Goal: Task Accomplishment & Management: Manage account settings

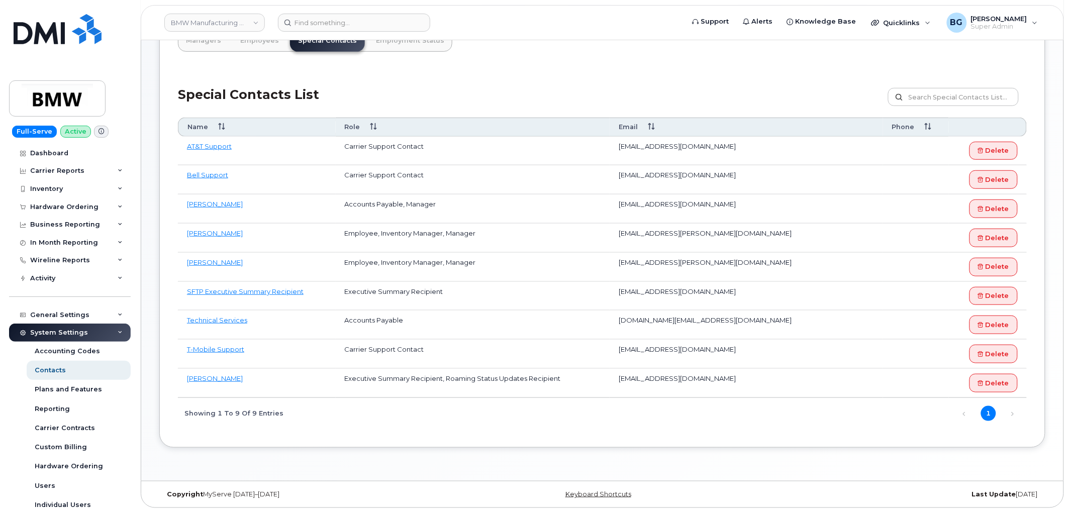
scroll to position [369, 0]
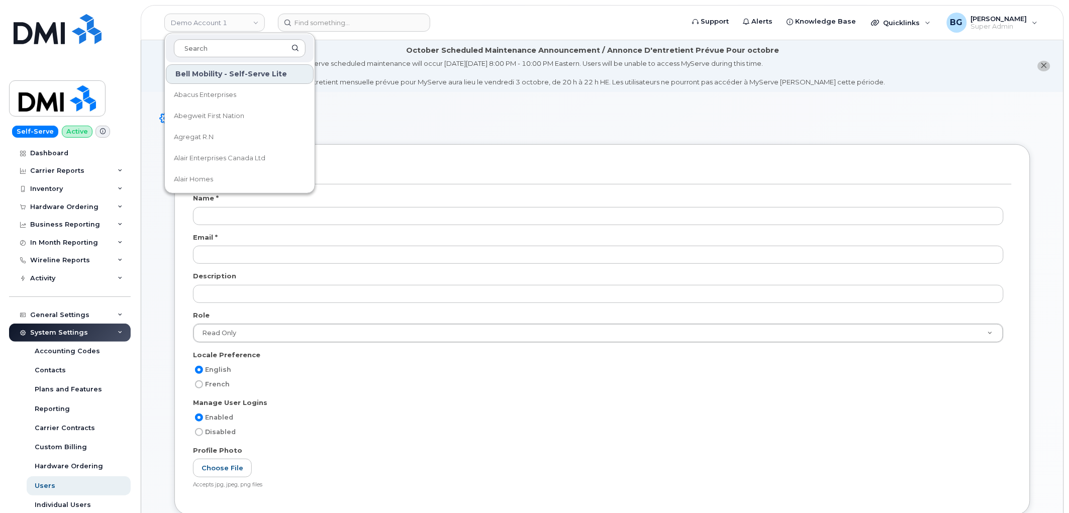
scroll to position [1802, 0]
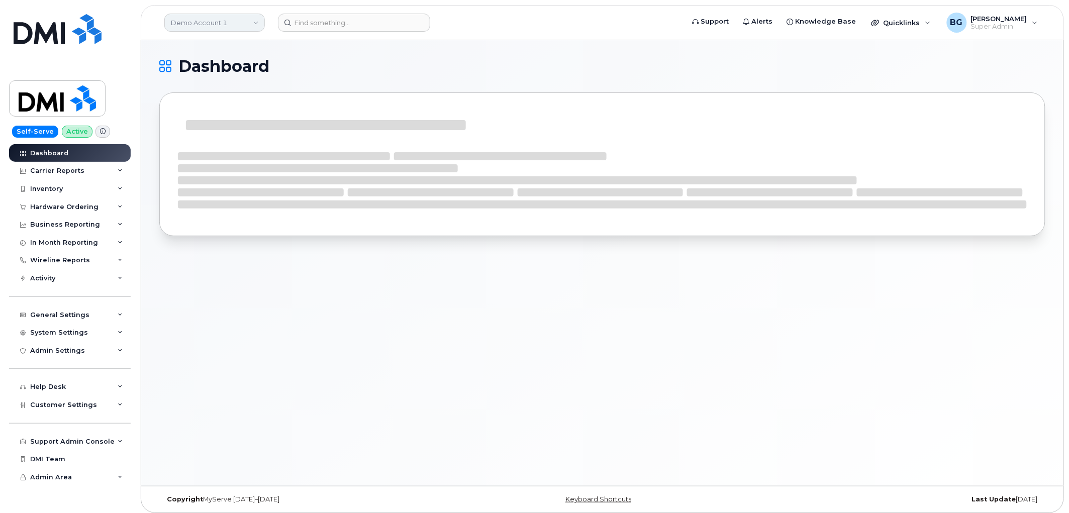
click at [204, 23] on link "Demo Account 1" at bounding box center [214, 23] width 101 height 18
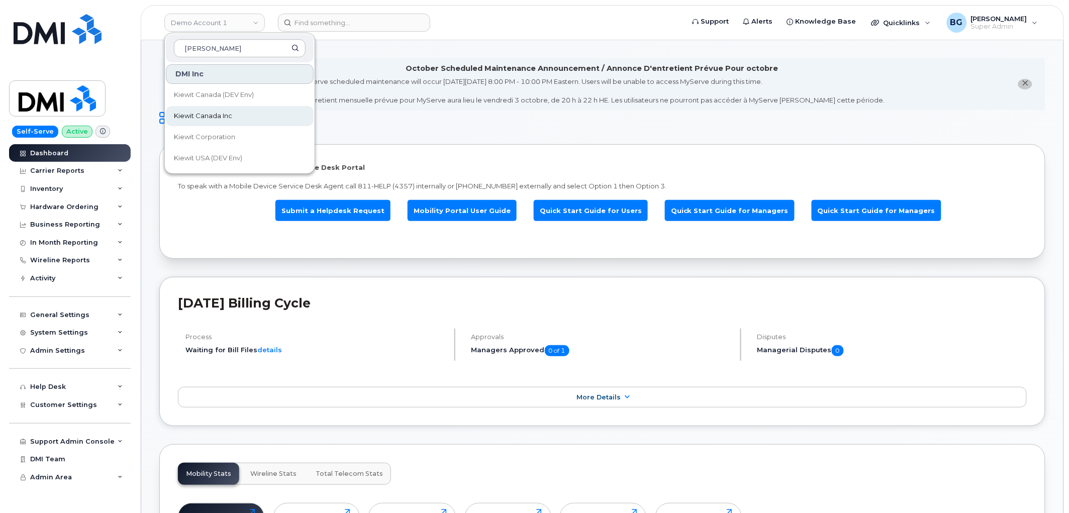
type input "[PERSON_NAME]"
click at [174, 113] on span "Kiewit Canada Inc" at bounding box center [203, 116] width 58 height 10
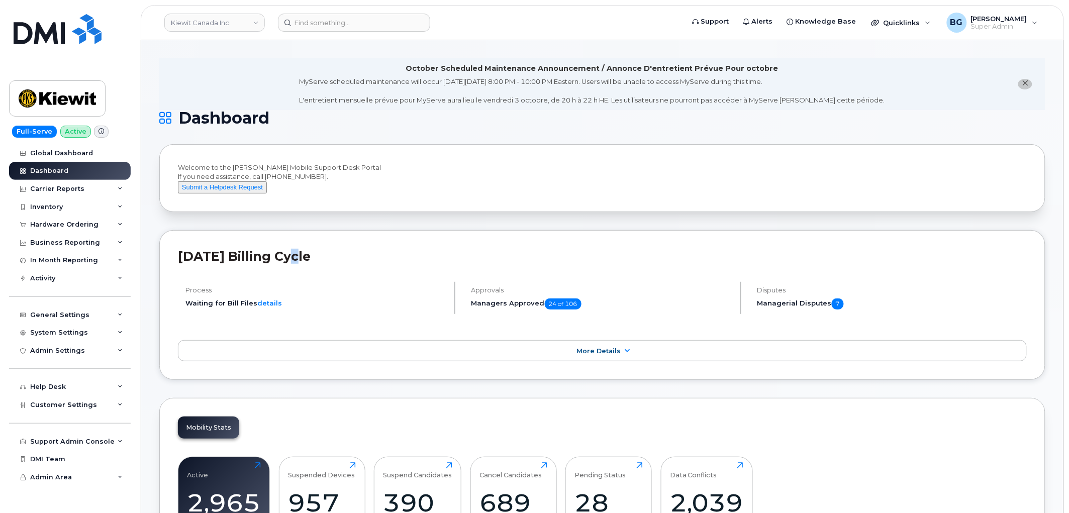
click at [308, 253] on div "September 2025 Billing Cycle Process Waiting for Bill Files details Approvals M…" at bounding box center [602, 305] width 886 height 150
click at [325, 294] on h4 "Process" at bounding box center [315, 290] width 260 height 8
click at [54, 223] on div "Hardware Ordering" at bounding box center [64, 225] width 68 height 8
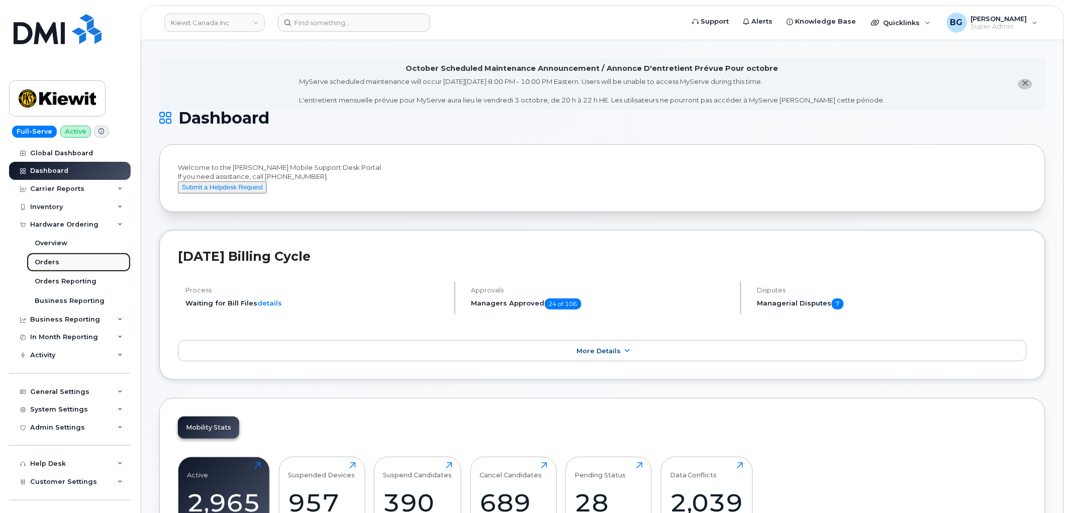
click at [46, 259] on div "Orders" at bounding box center [47, 262] width 25 height 9
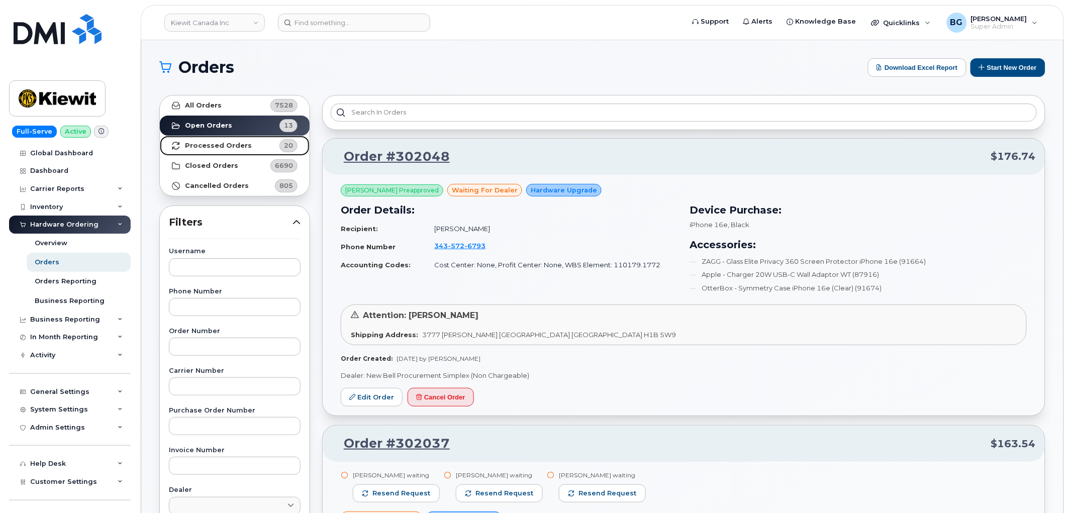
click at [217, 148] on strong "Processed Orders" at bounding box center [218, 146] width 67 height 8
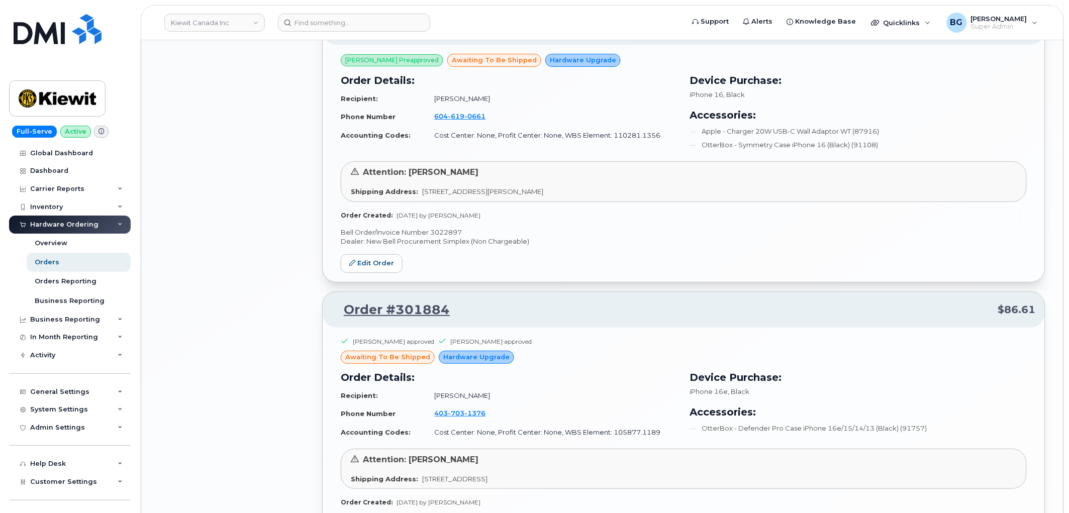
scroll to position [1414, 0]
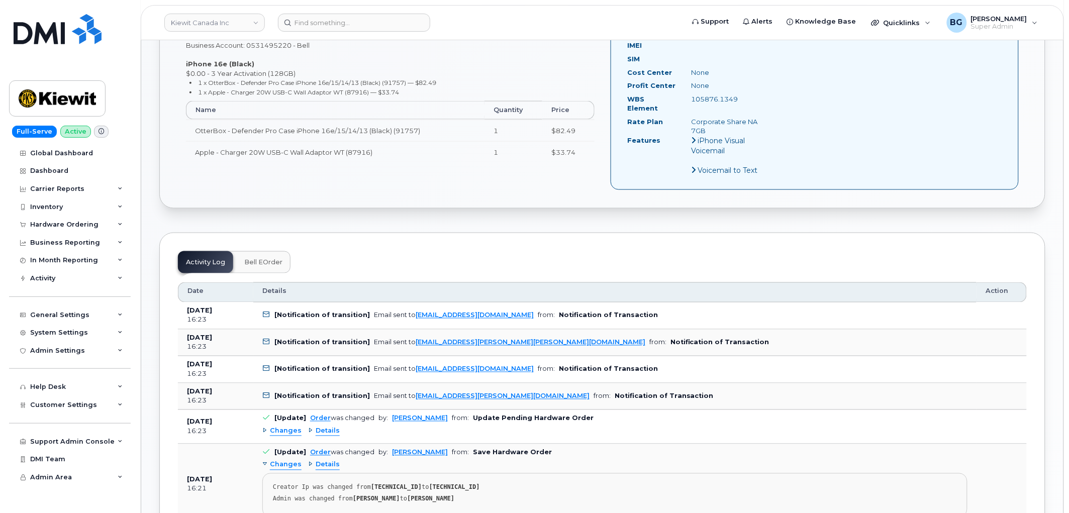
scroll to position [372, 0]
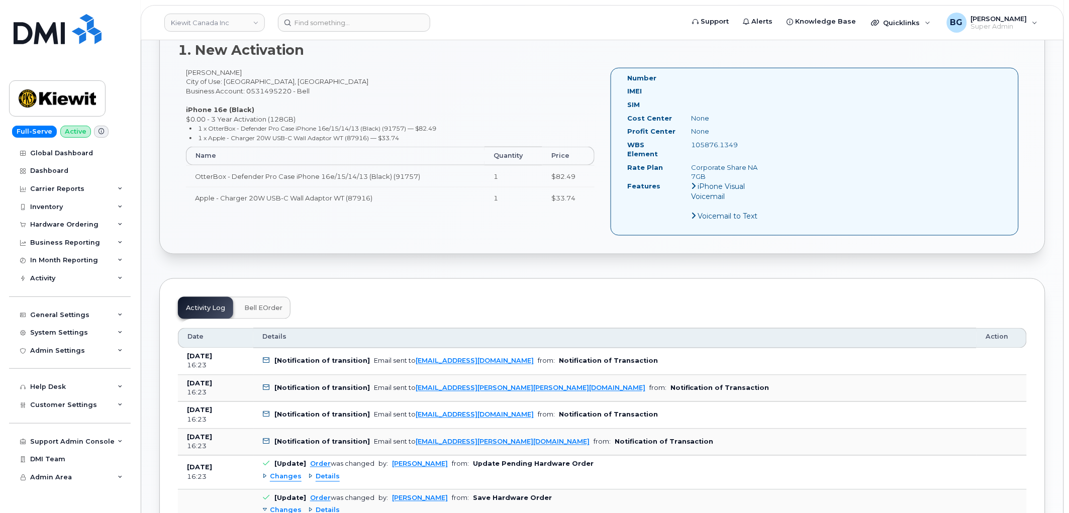
click at [267, 304] on span "Bell eOrder" at bounding box center [263, 308] width 38 height 8
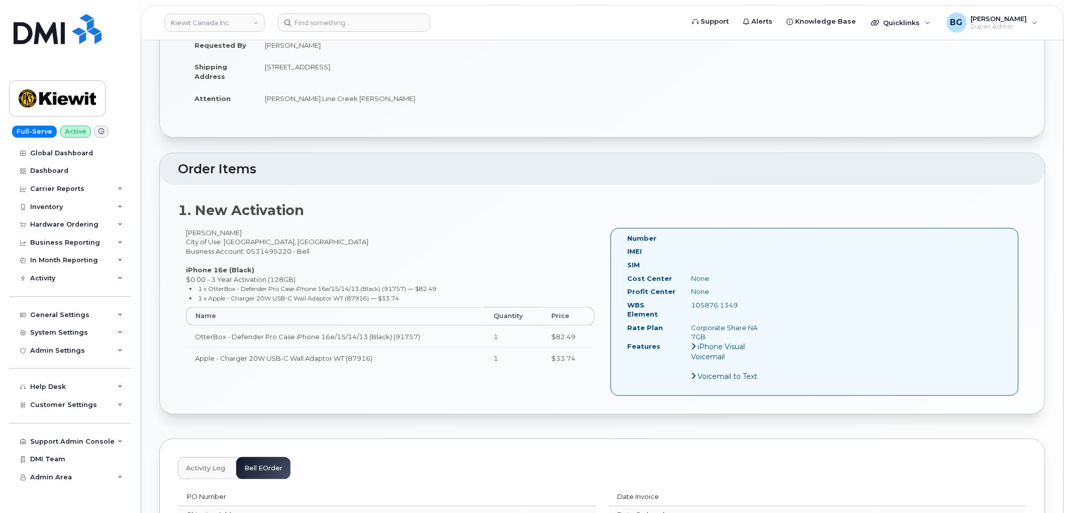
scroll to position [202, 0]
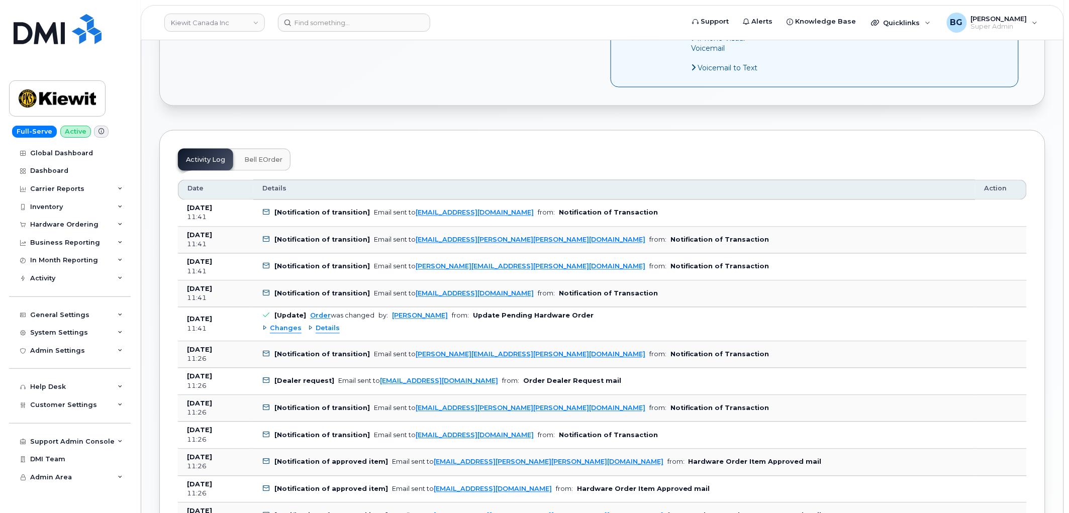
scroll to position [558, 0]
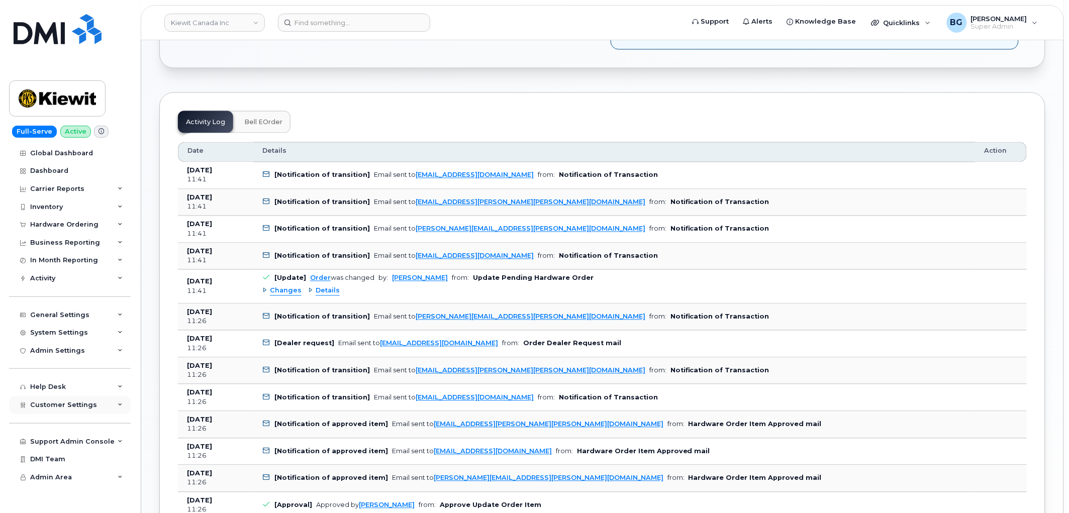
drag, startPoint x: 54, startPoint y: 405, endPoint x: 59, endPoint y: 404, distance: 5.1
click at [54, 405] on span "Customer Settings" at bounding box center [63, 405] width 67 height 8
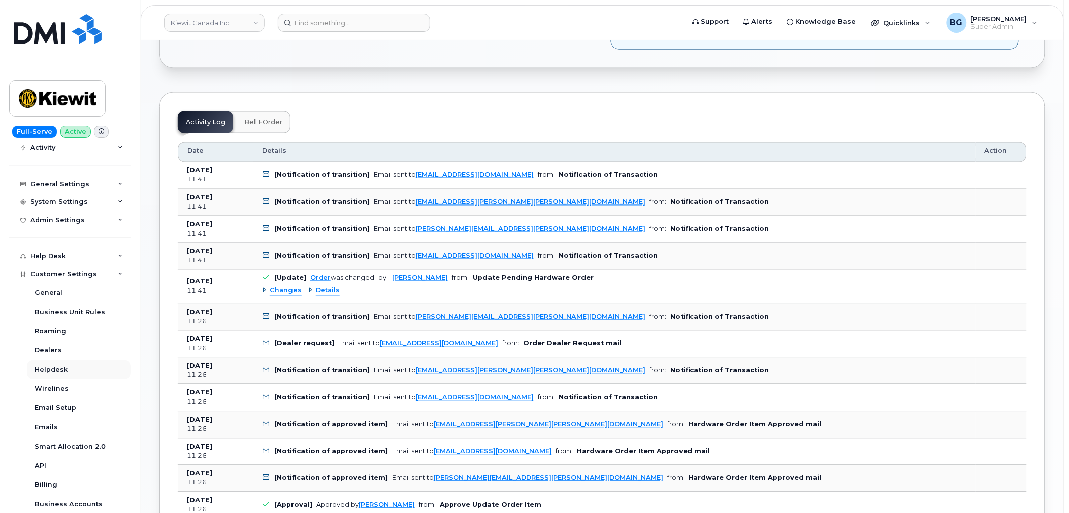
scroll to position [149, 0]
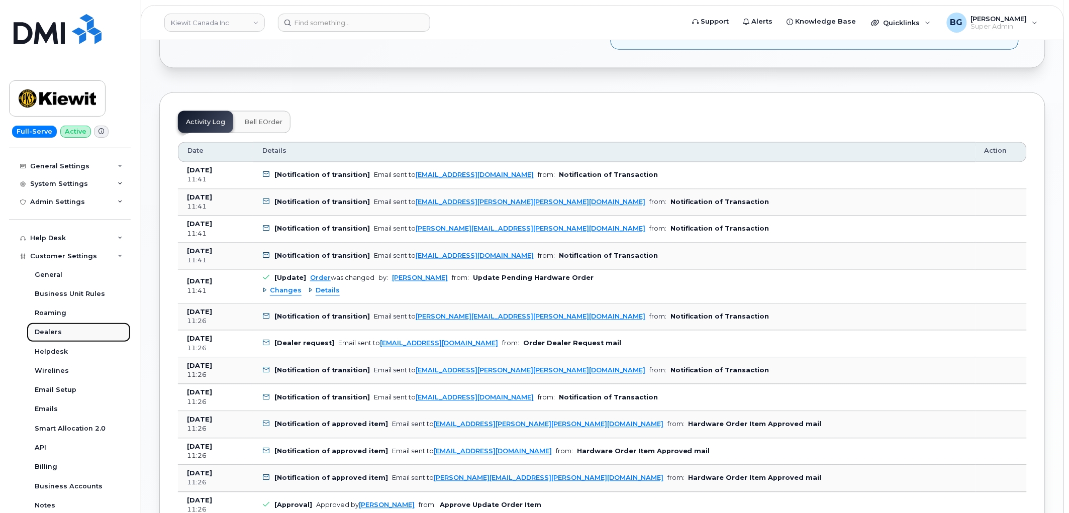
click at [49, 331] on div "Dealers" at bounding box center [48, 332] width 27 height 9
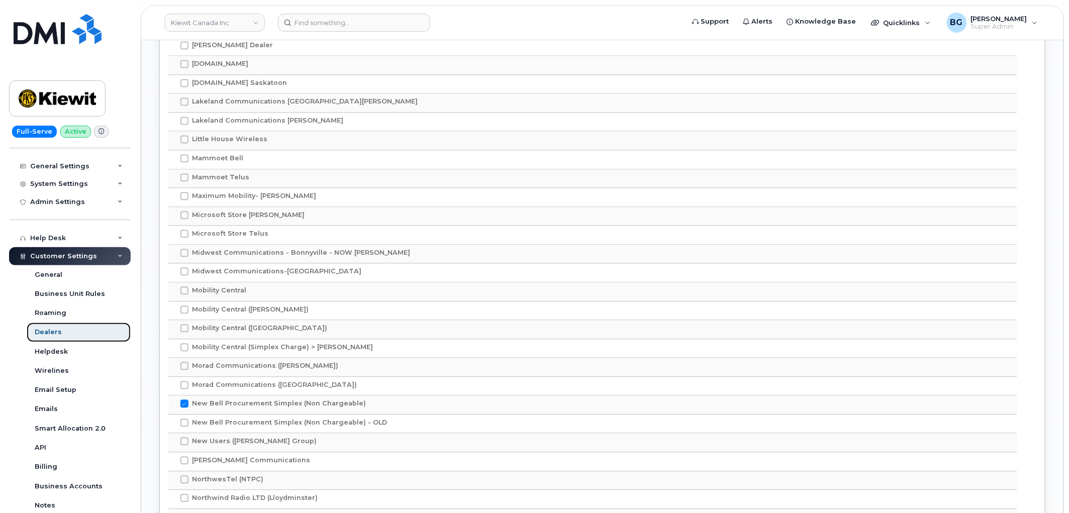
scroll to position [2308, 0]
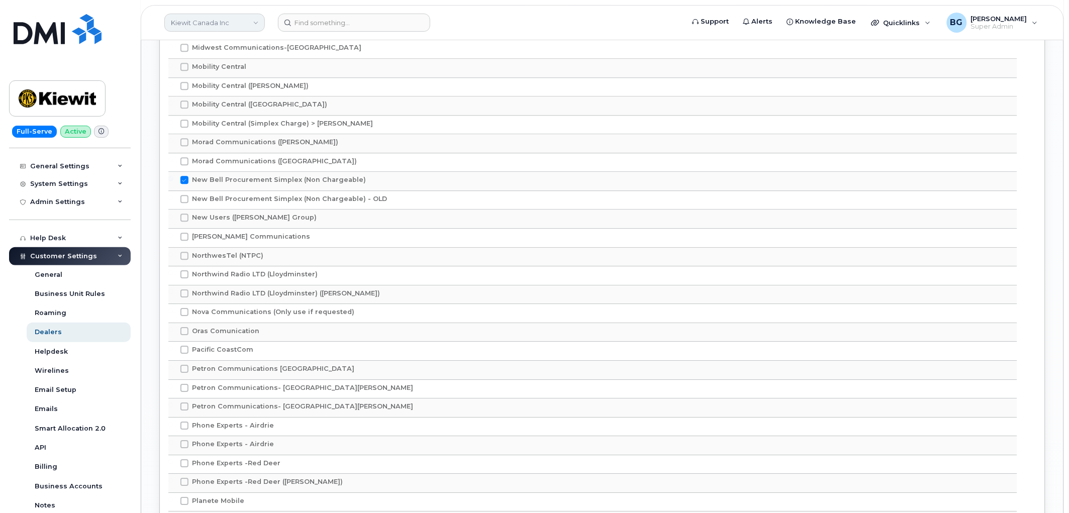
click at [185, 23] on link "Kiewit Canada Inc" at bounding box center [214, 23] width 101 height 18
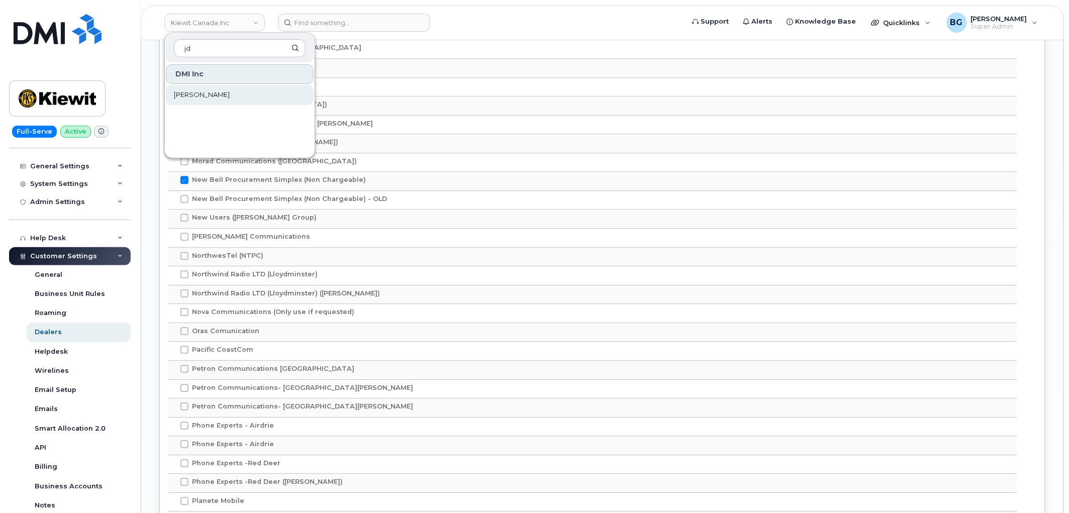
type input "jd"
click at [173, 94] on link "[PERSON_NAME]" at bounding box center [240, 95] width 148 height 20
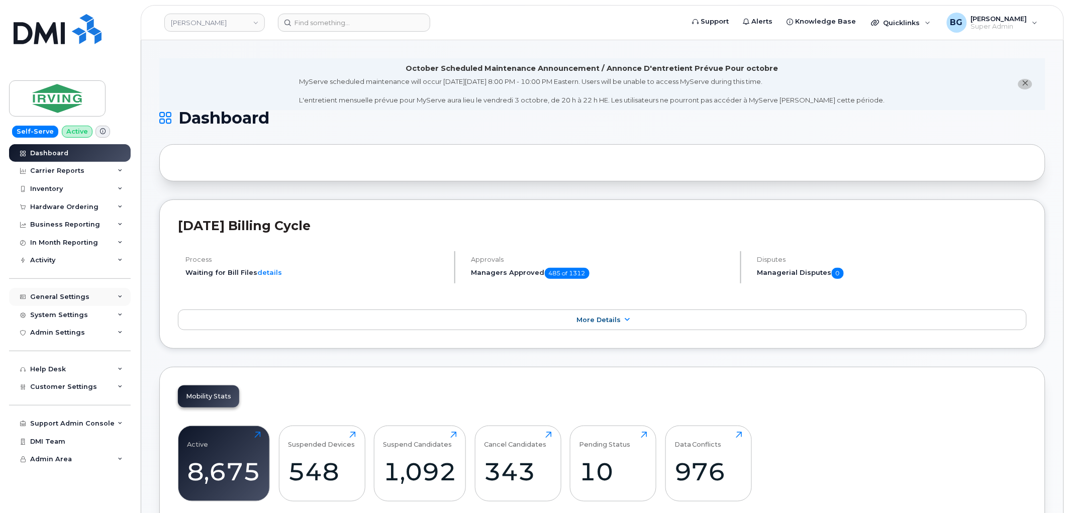
click at [56, 294] on div "General Settings" at bounding box center [59, 297] width 59 height 8
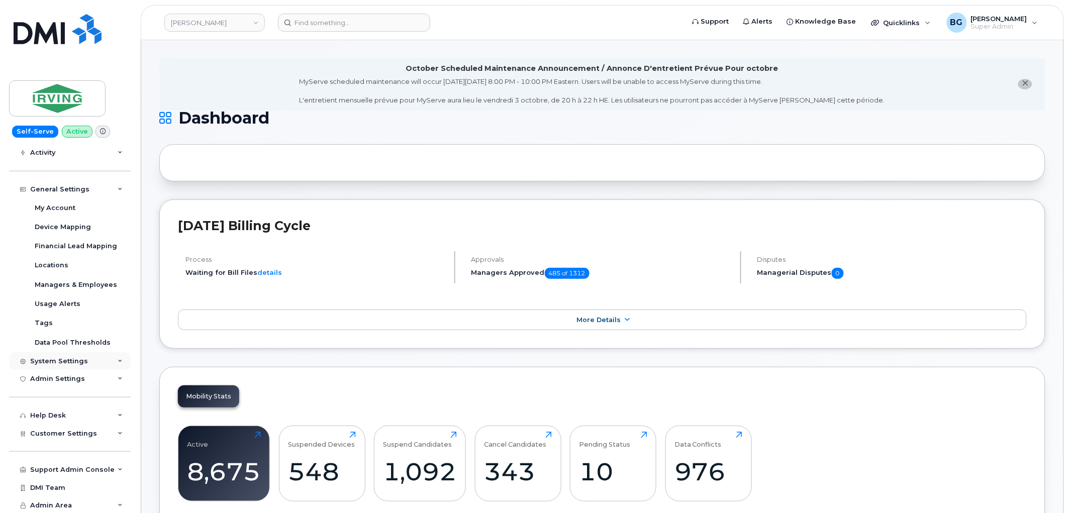
scroll to position [108, 0]
click at [57, 299] on div "Usage Alerts" at bounding box center [58, 303] width 46 height 9
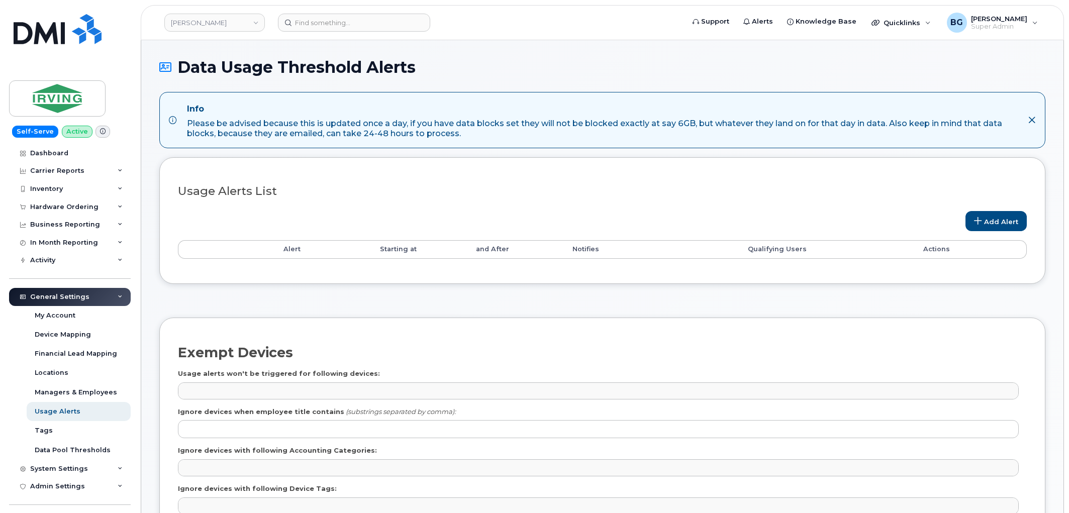
select select
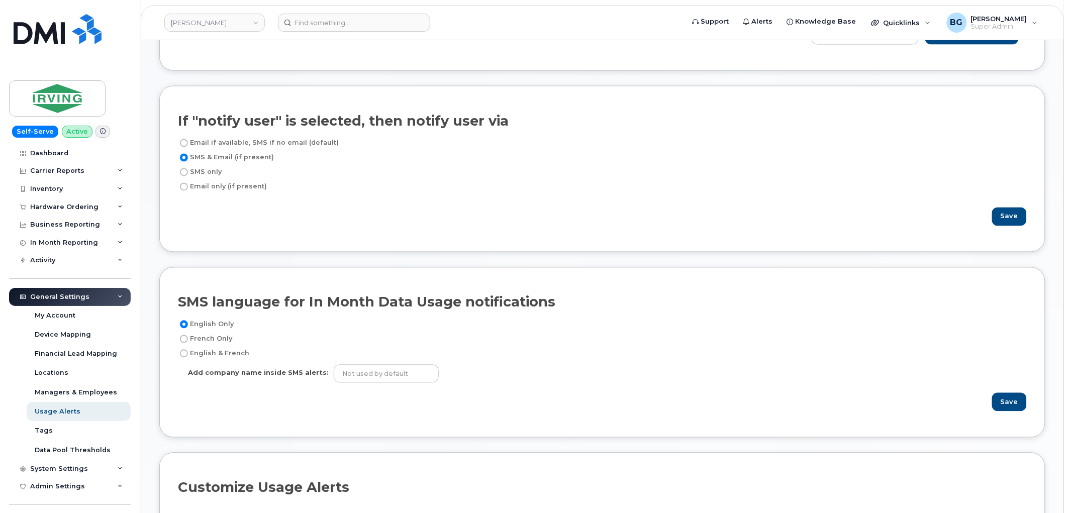
scroll to position [558, 0]
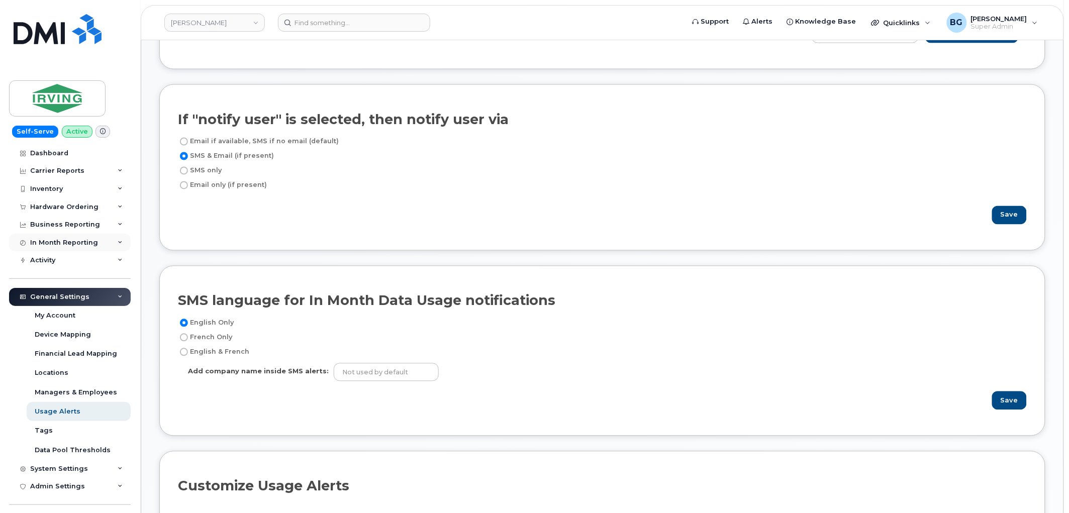
click at [49, 237] on div "In Month Reporting" at bounding box center [70, 243] width 122 height 18
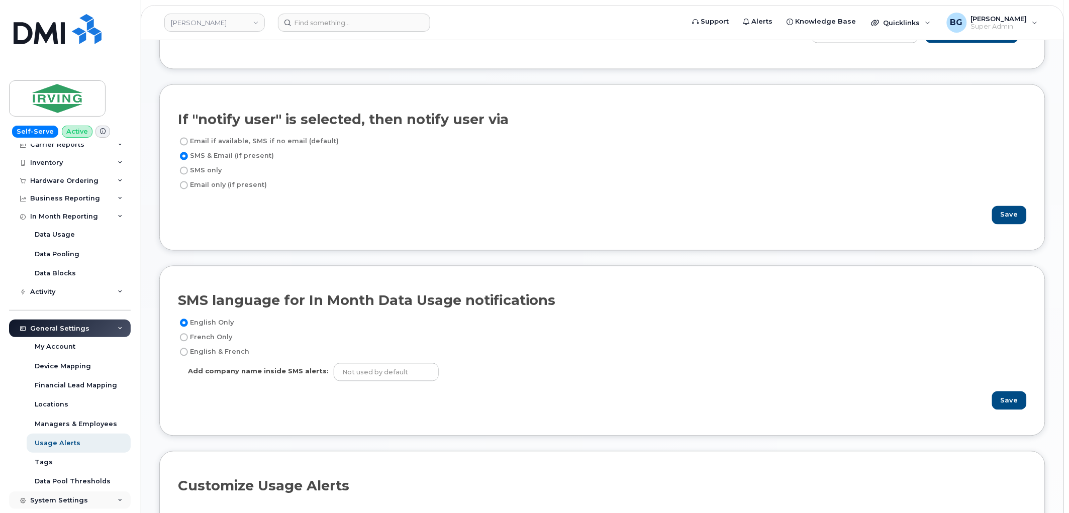
scroll to position [112, 0]
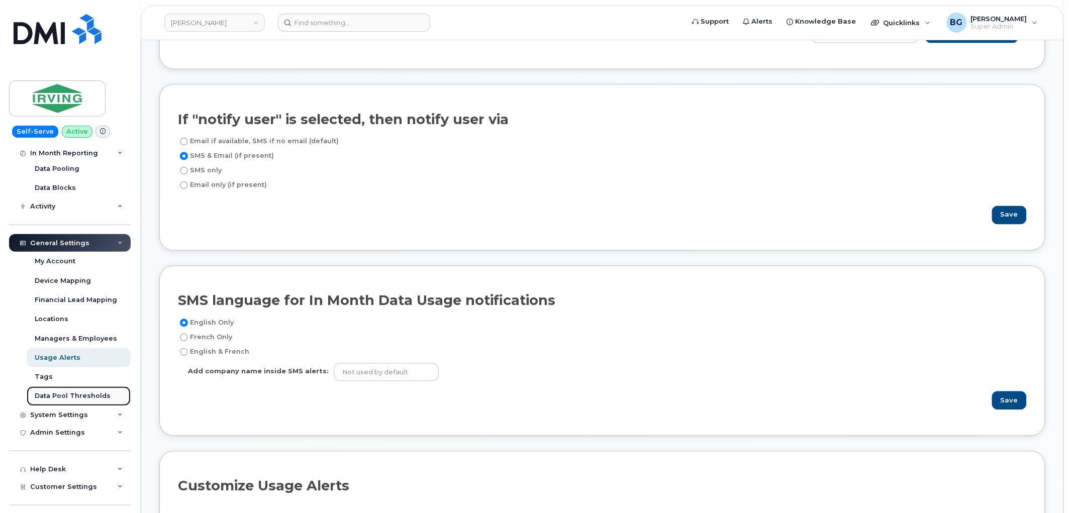
click at [60, 396] on div "Data Pool Thresholds" at bounding box center [73, 395] width 76 height 9
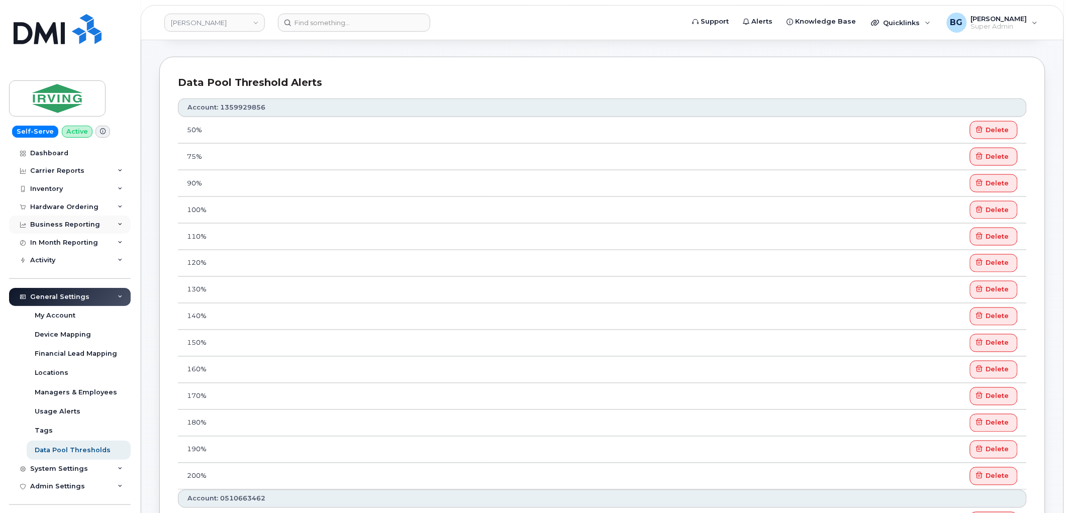
click at [56, 220] on div "Business Reporting" at bounding box center [70, 225] width 122 height 18
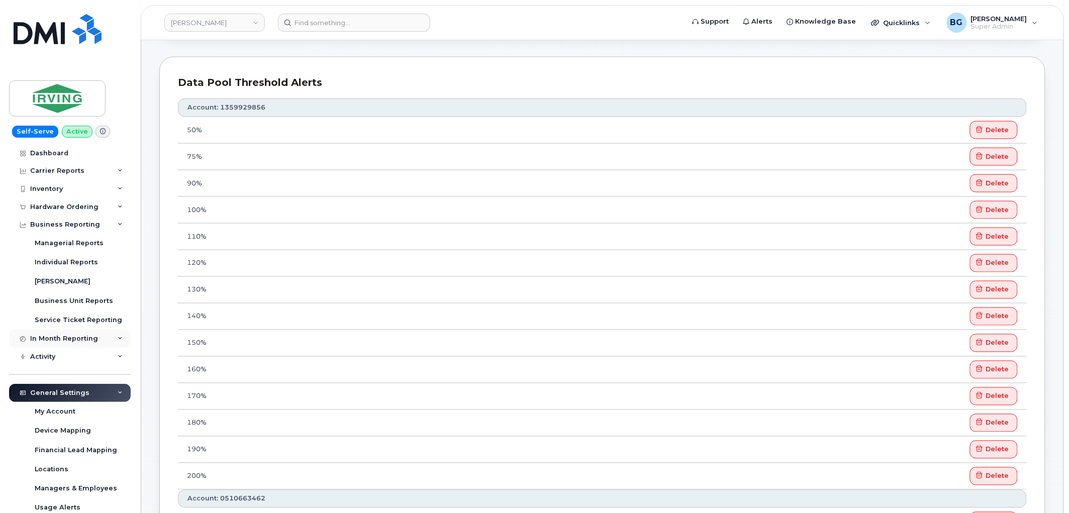
click at [53, 339] on div "In Month Reporting" at bounding box center [64, 339] width 68 height 8
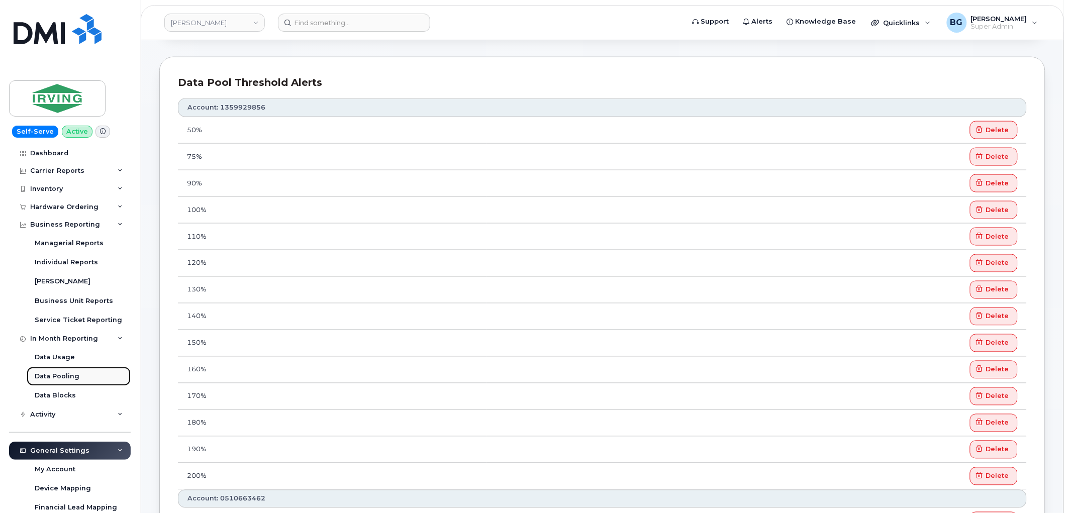
click at [58, 379] on div "Data Pooling" at bounding box center [57, 376] width 45 height 9
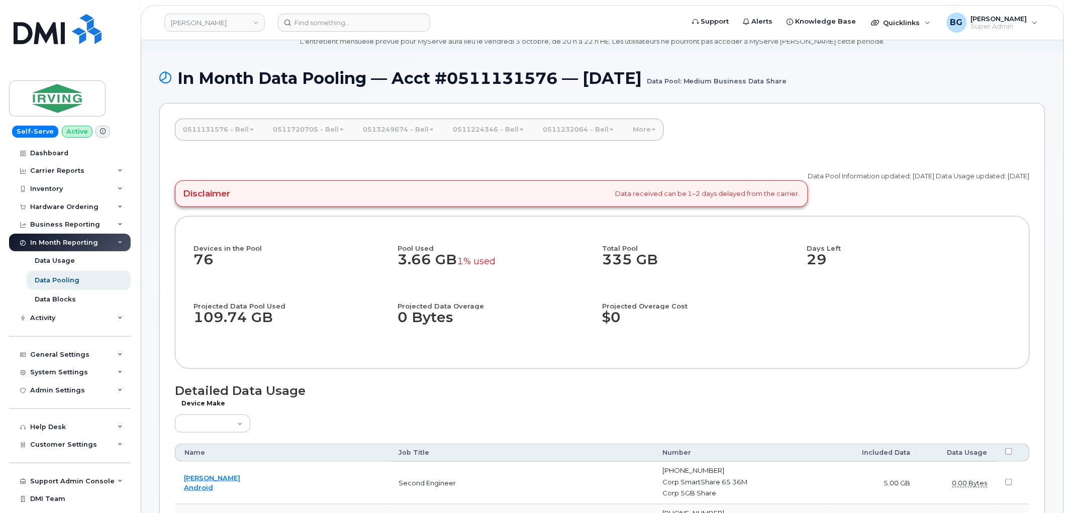
scroll to position [37, 0]
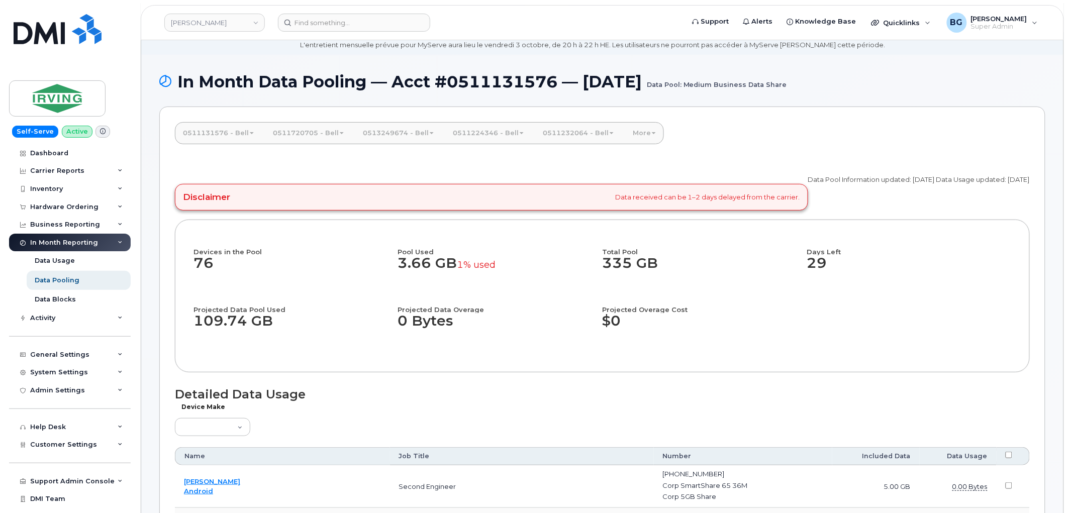
click at [204, 132] on link "0511131576 - Bell" at bounding box center [218, 133] width 87 height 22
click at [317, 132] on link "0511720705 - Bell" at bounding box center [308, 133] width 87 height 22
click at [319, 154] on link "Medium Business Data Share" at bounding box center [327, 157] width 120 height 22
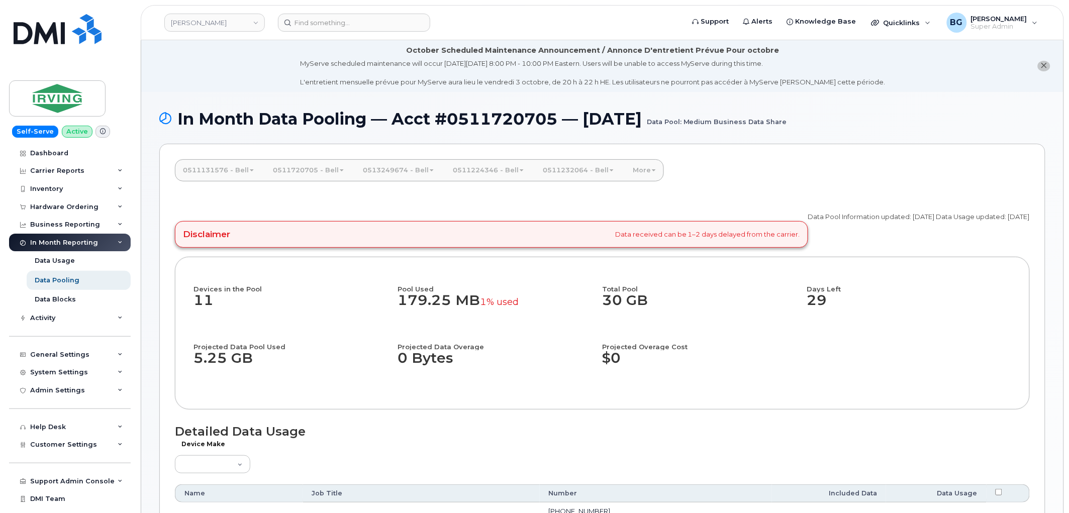
click at [225, 172] on link "0511131576 - Bell" at bounding box center [218, 170] width 87 height 22
click at [220, 215] on link "Modem 10MB NA" at bounding box center [237, 216] width 120 height 22
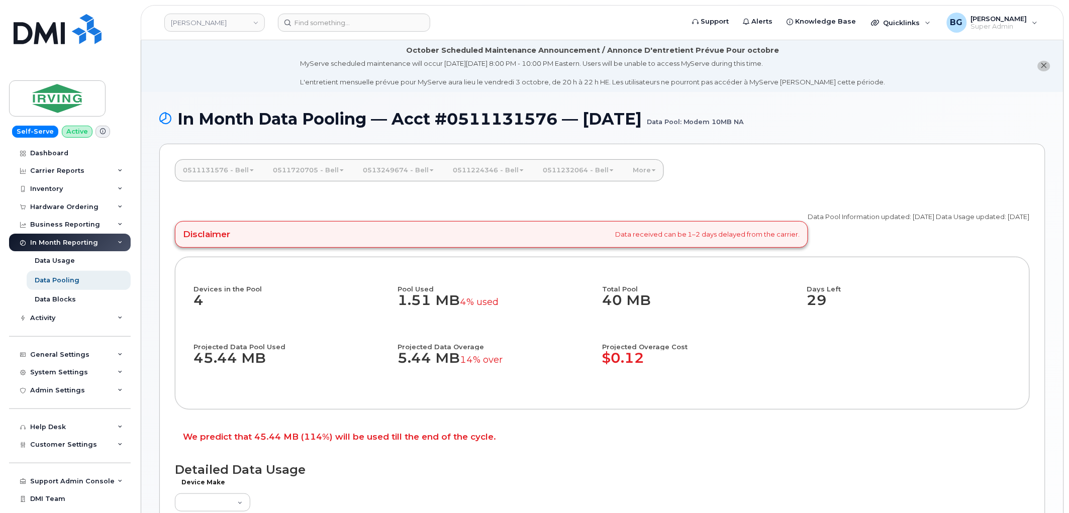
click at [303, 170] on link "0511720705 - Bell" at bounding box center [308, 170] width 87 height 22
click at [303, 214] on link "Modem 10MB NA" at bounding box center [327, 216] width 120 height 22
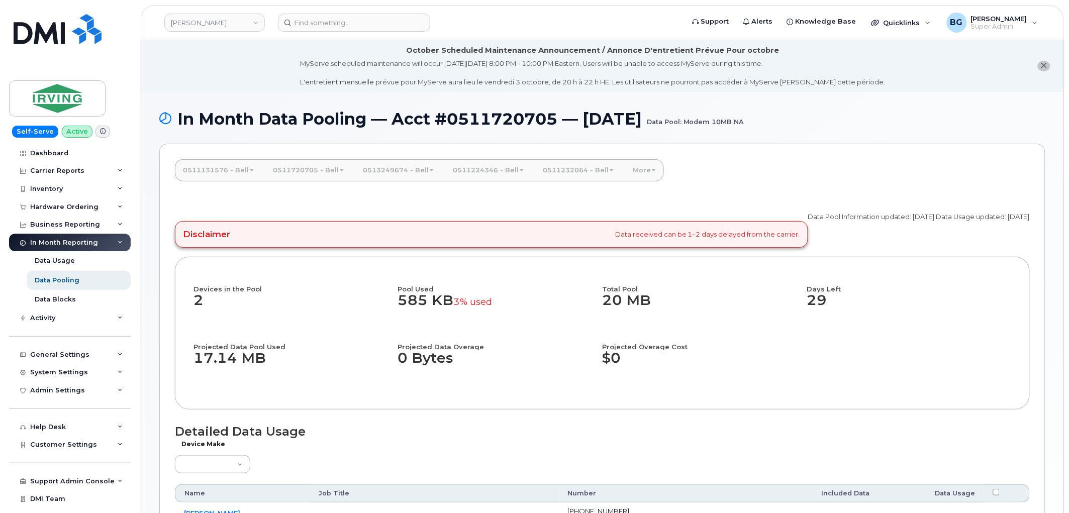
click at [491, 174] on link "0511224346 - Bell" at bounding box center [488, 170] width 87 height 22
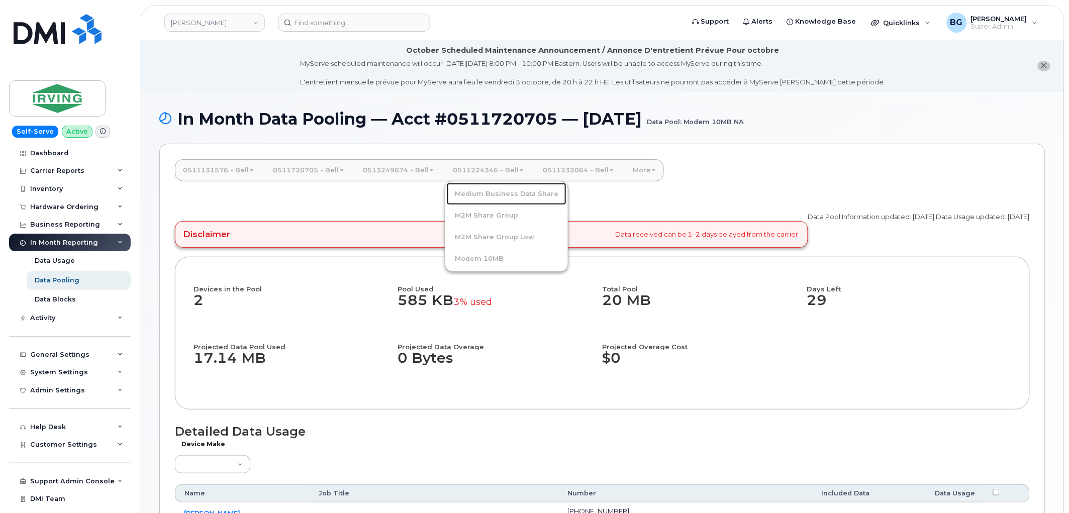
click at [487, 197] on link "Medium Business Data Share" at bounding box center [507, 194] width 120 height 22
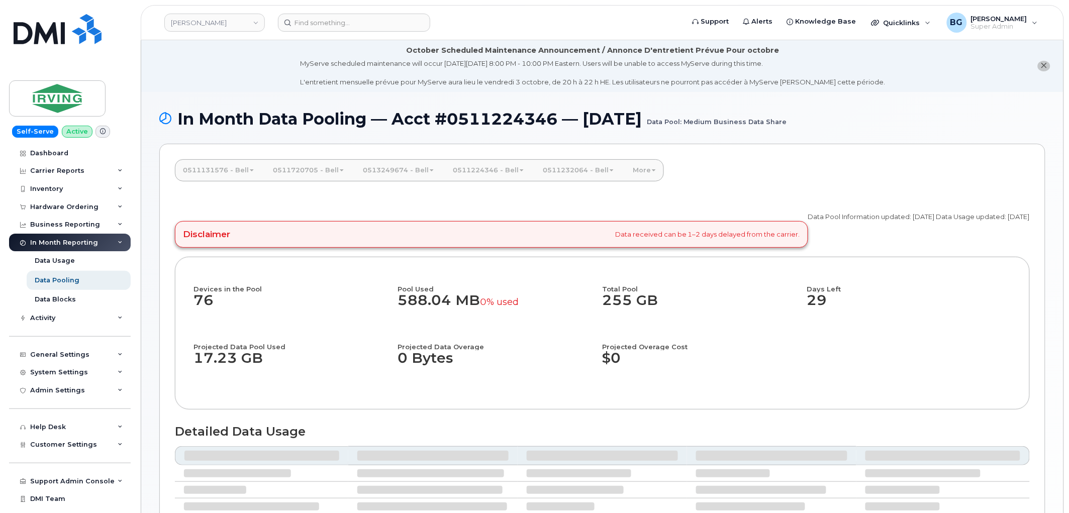
click at [468, 169] on link "0511224346 - Bell" at bounding box center [488, 170] width 87 height 22
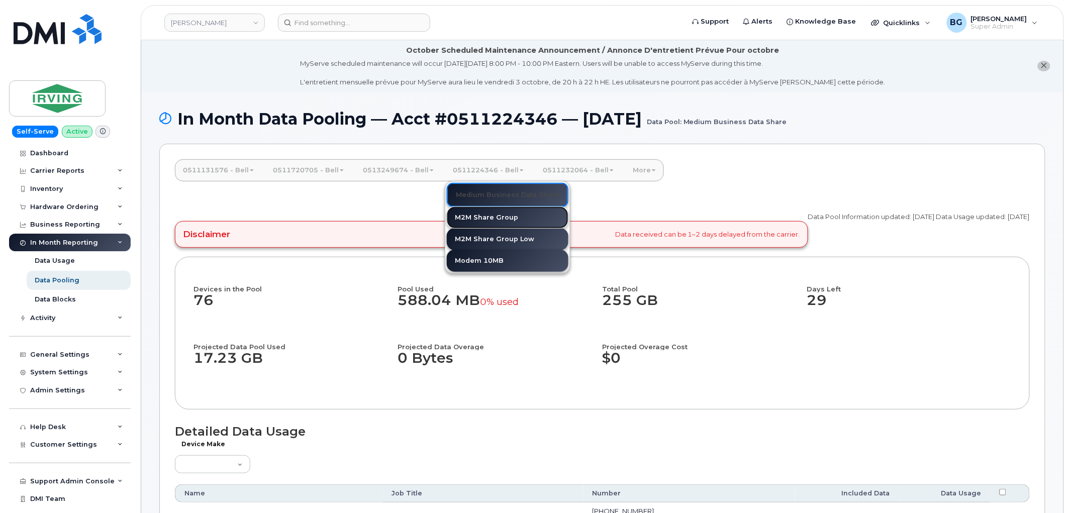
click at [477, 214] on link "M2M Share Group" at bounding box center [508, 218] width 122 height 22
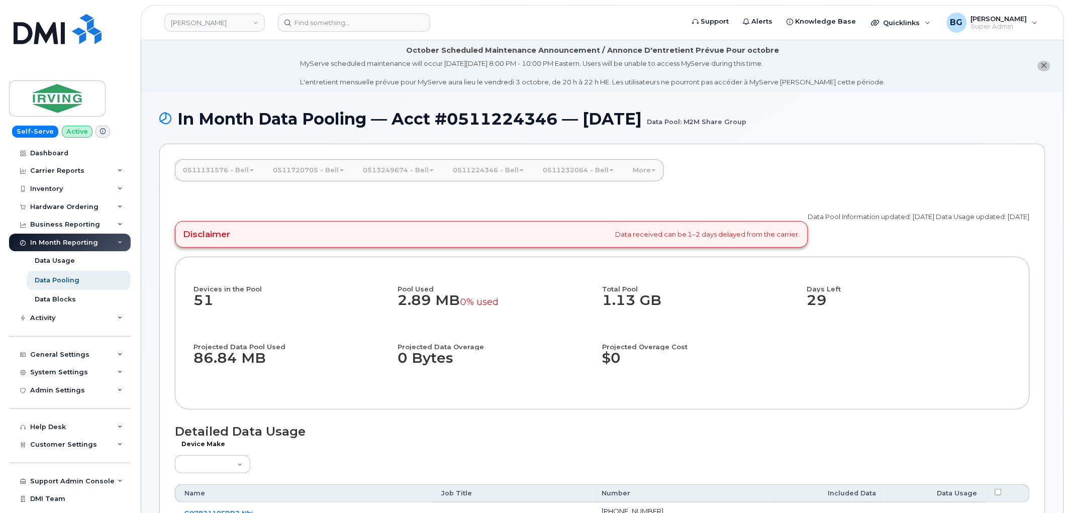
click at [481, 169] on link "0511224346 - Bell" at bounding box center [488, 170] width 87 height 22
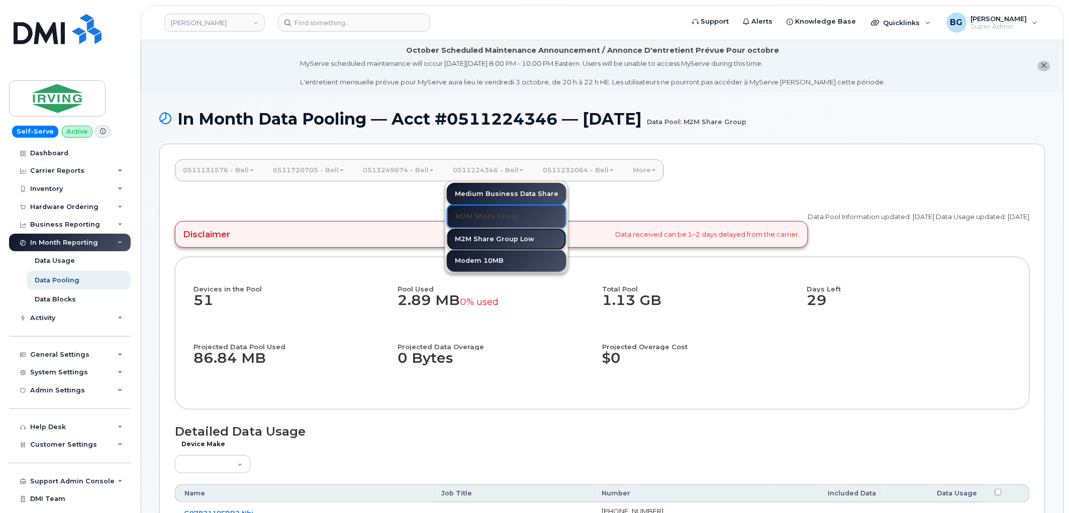
click at [474, 238] on link "M2M Share Group Low" at bounding box center [507, 239] width 120 height 22
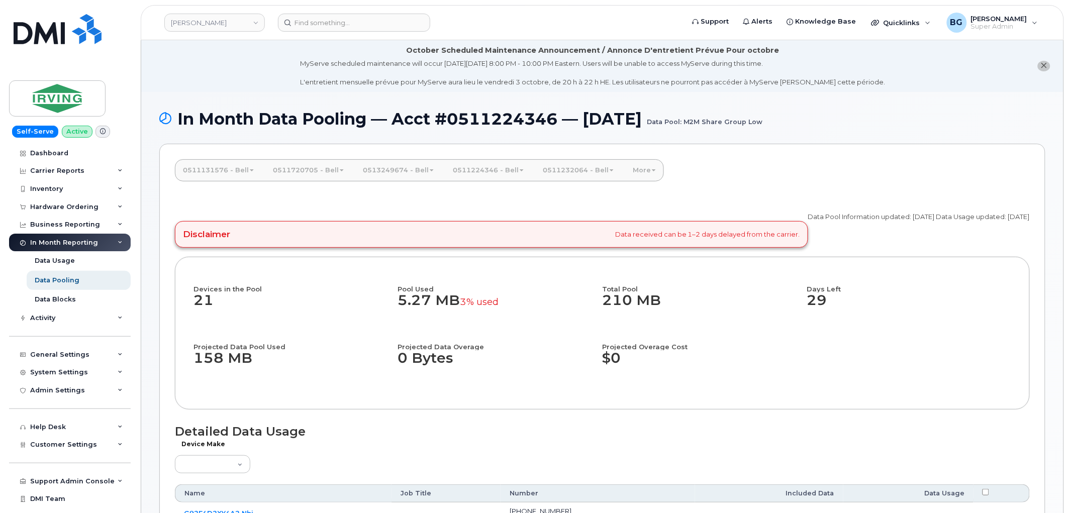
click at [493, 169] on link "0511224346 - Bell" at bounding box center [488, 170] width 87 height 22
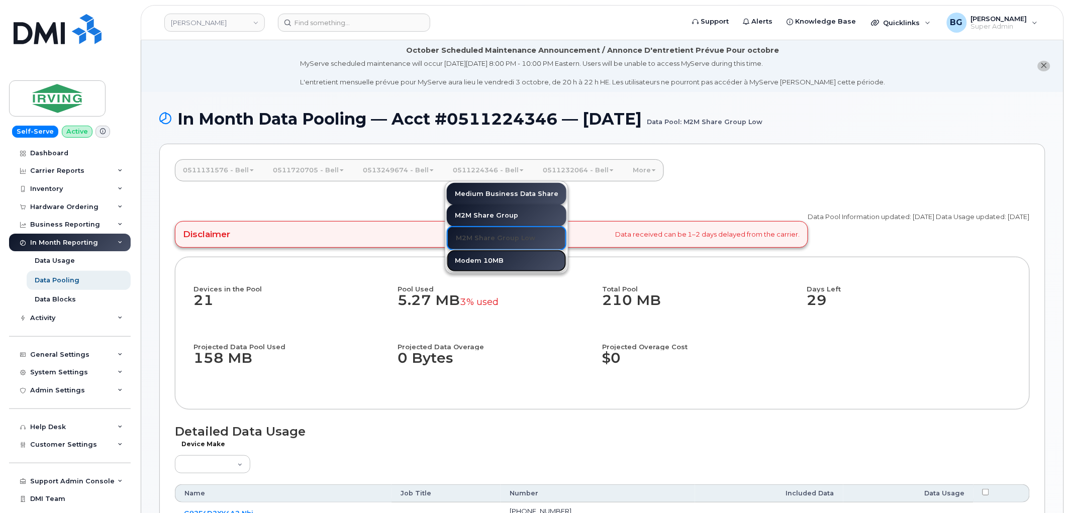
click at [479, 262] on link "Modem 10MB" at bounding box center [507, 261] width 120 height 22
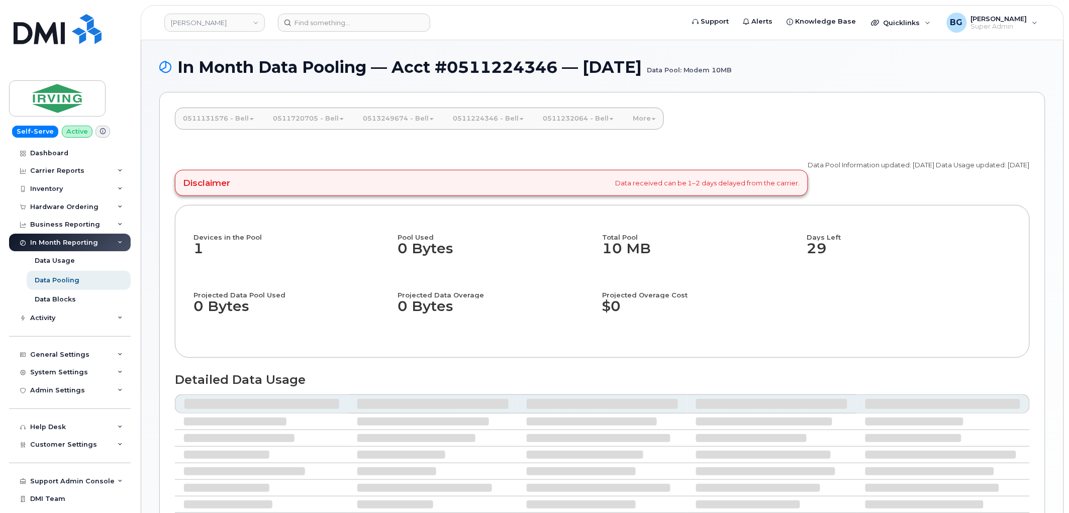
drag, startPoint x: 0, startPoint y: 0, endPoint x: 478, endPoint y: 376, distance: 608.1
click at [478, 376] on h1 "Detailed Data Usage" at bounding box center [602, 380] width 855 height 14
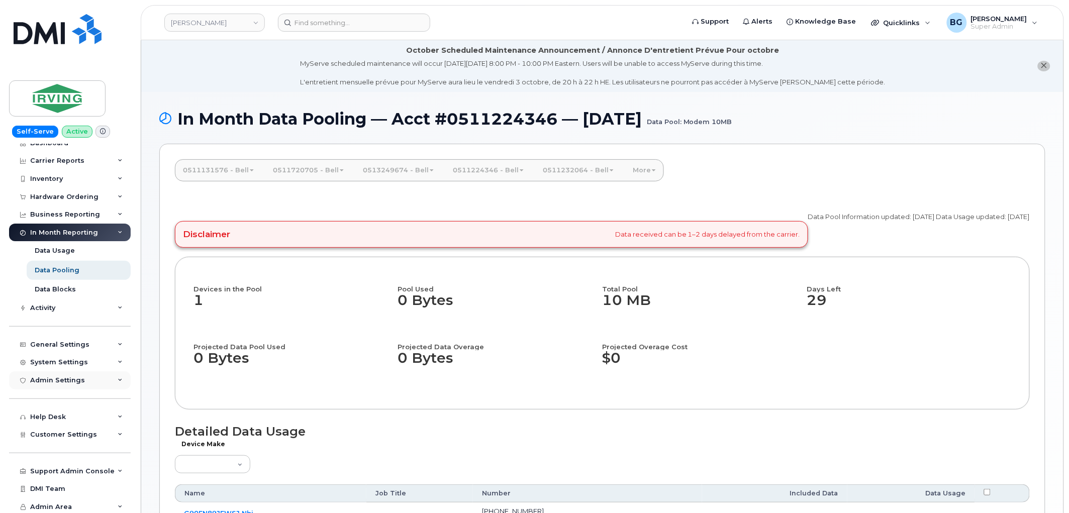
scroll to position [12, 0]
click at [48, 379] on div "Admin Settings" at bounding box center [57, 378] width 55 height 8
click at [53, 362] on div "System Settings" at bounding box center [59, 360] width 58 height 8
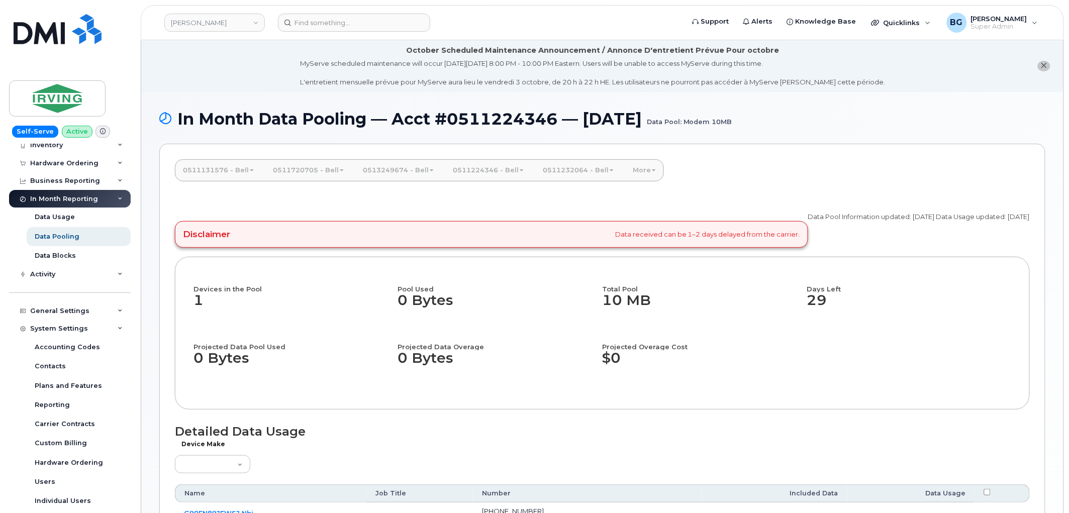
scroll to position [161, 0]
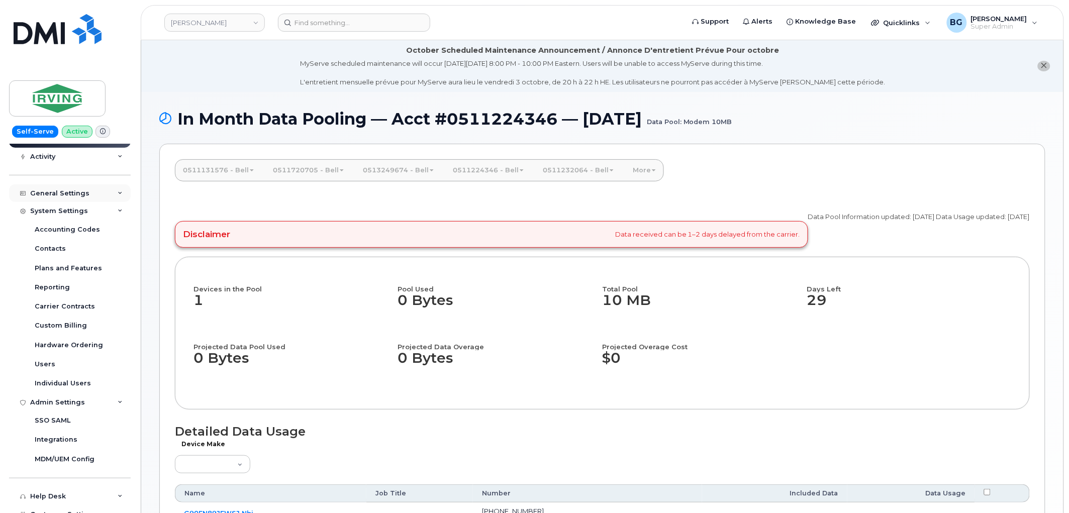
click at [61, 186] on div "General Settings" at bounding box center [70, 193] width 122 height 18
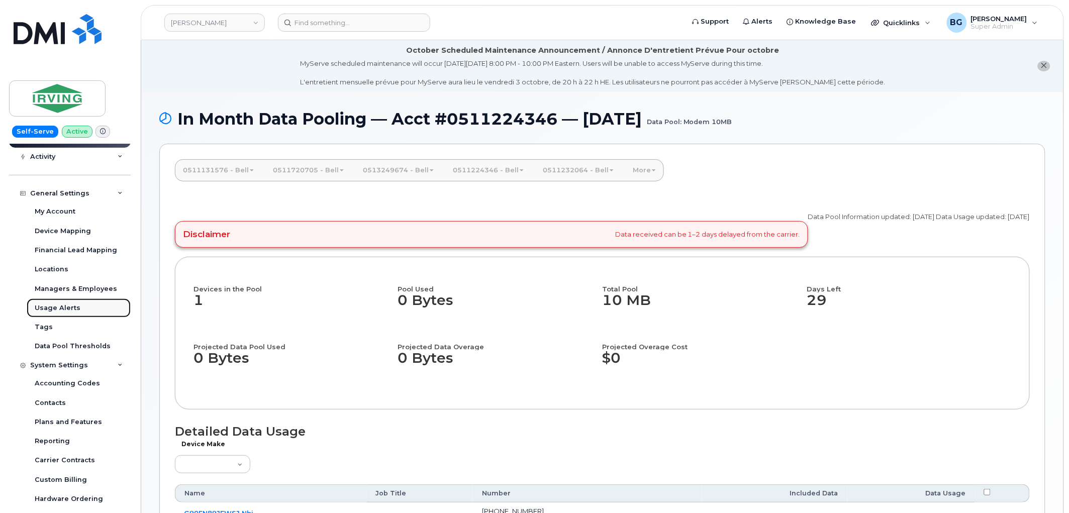
click at [43, 309] on div "Usage Alerts" at bounding box center [58, 308] width 46 height 9
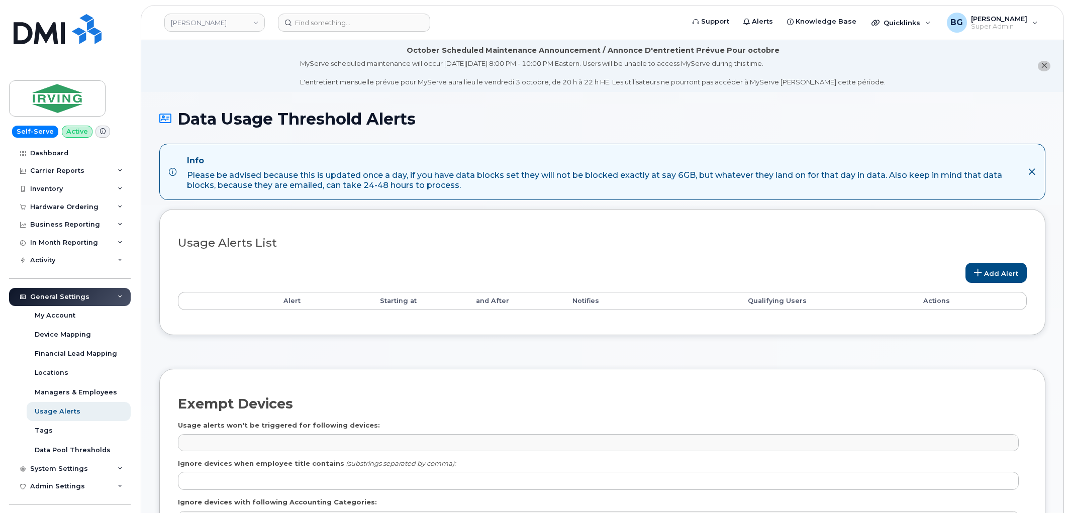
select select
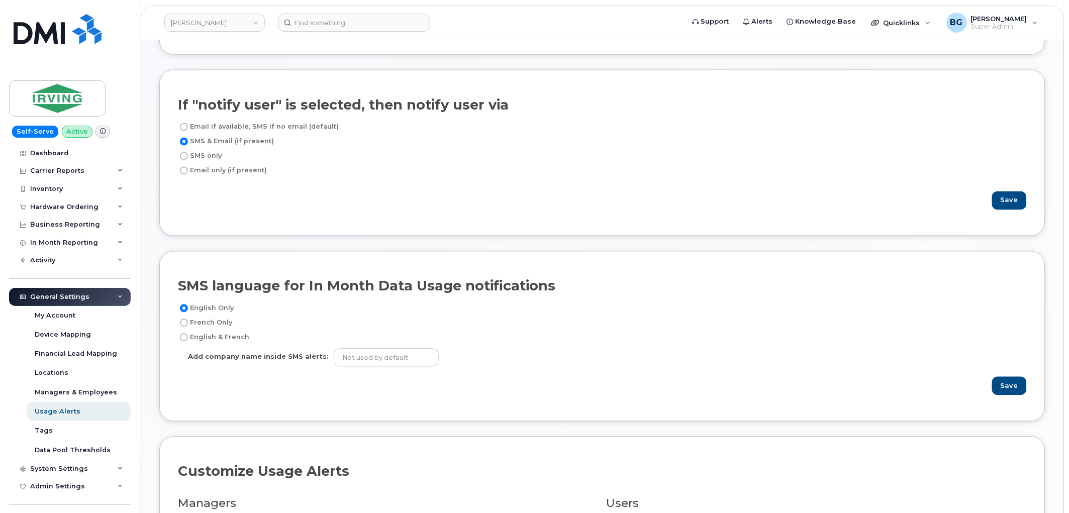
scroll to position [536, 0]
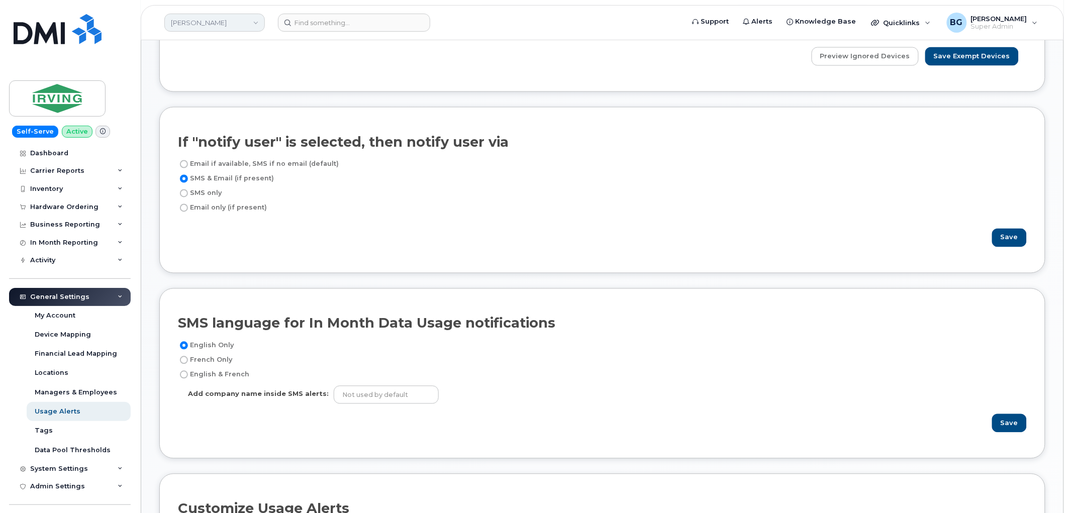
drag, startPoint x: 200, startPoint y: 21, endPoint x: 224, endPoint y: 27, distance: 25.5
click at [200, 21] on link "[PERSON_NAME]" at bounding box center [214, 23] width 101 height 18
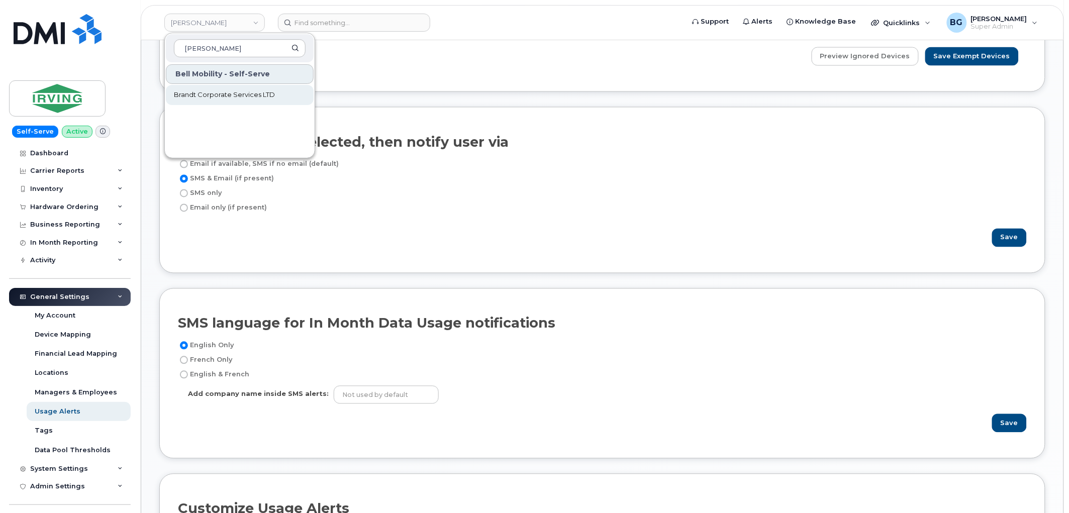
type input "[PERSON_NAME]"
click at [202, 90] on span "Brandt Corporate Services LTD" at bounding box center [224, 95] width 101 height 10
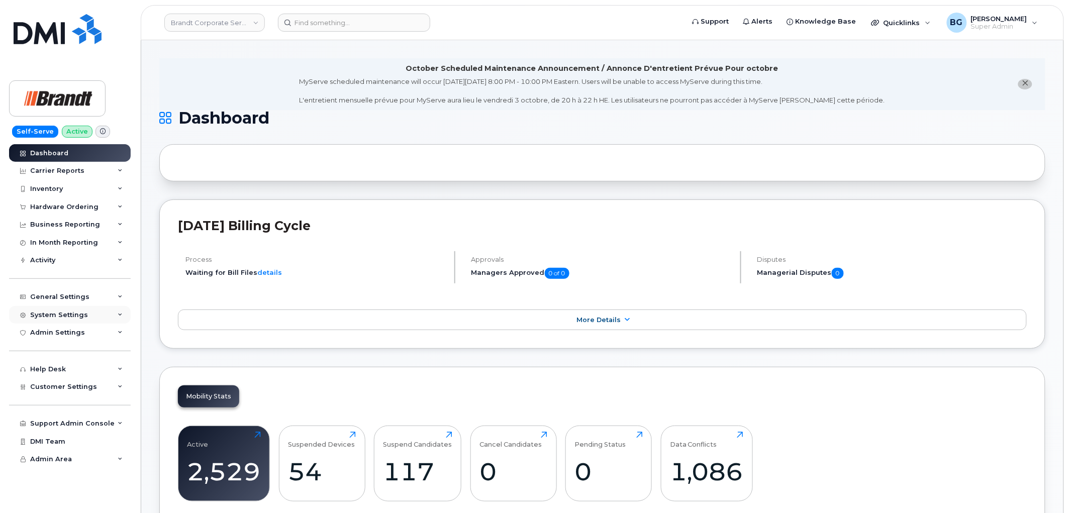
click at [57, 310] on div "System Settings" at bounding box center [70, 315] width 122 height 18
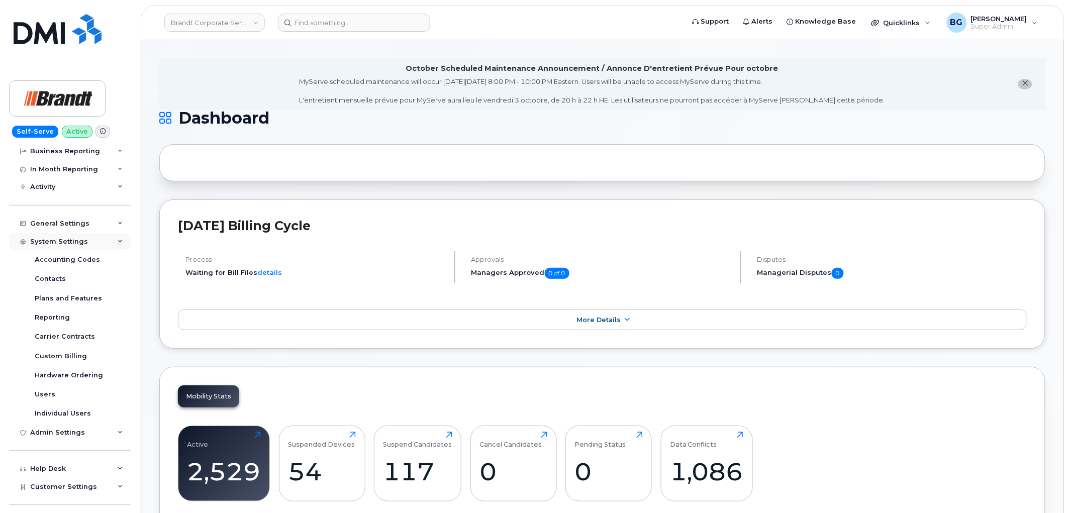
scroll to position [74, 0]
click at [63, 217] on div "General Settings" at bounding box center [70, 223] width 122 height 18
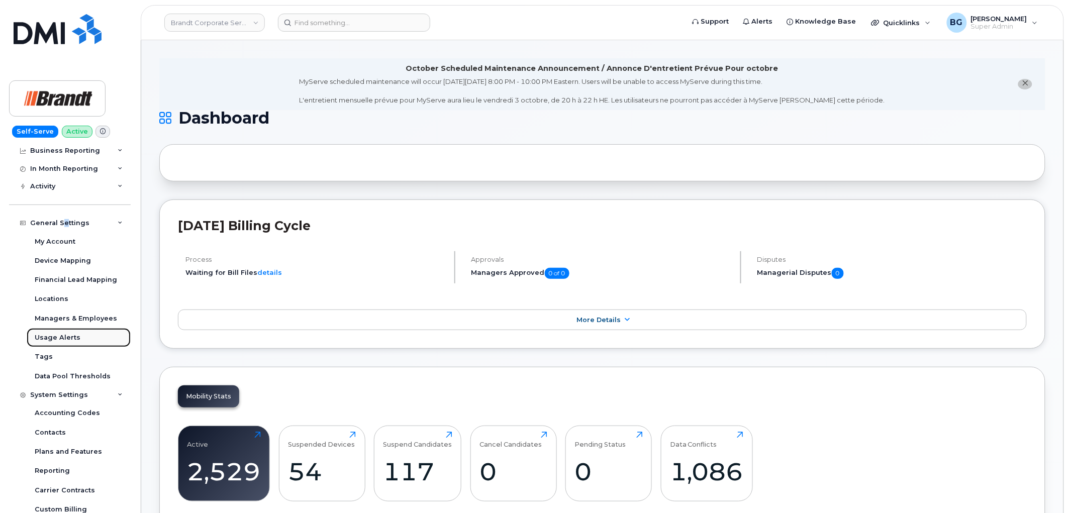
click at [51, 334] on div "Usage Alerts" at bounding box center [58, 337] width 46 height 9
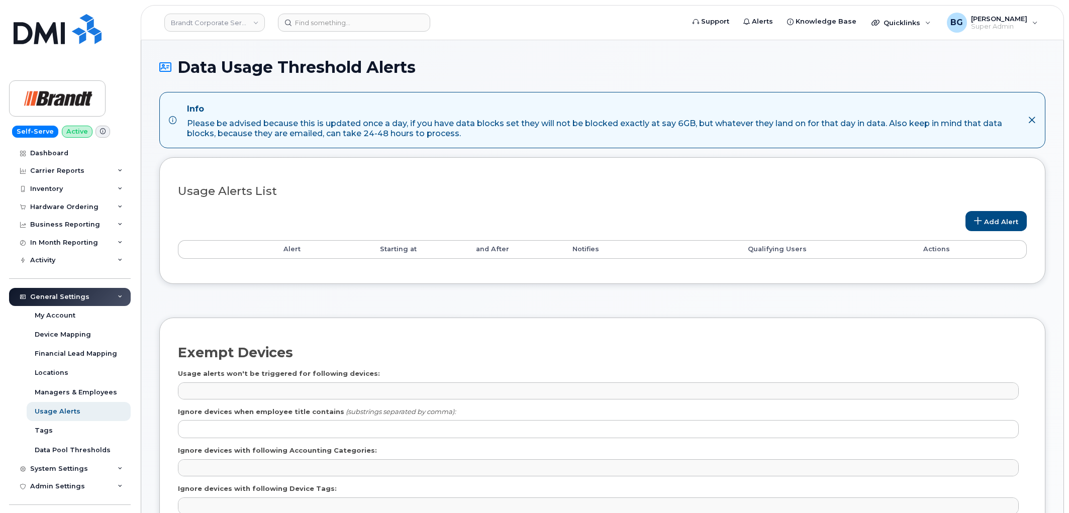
select select
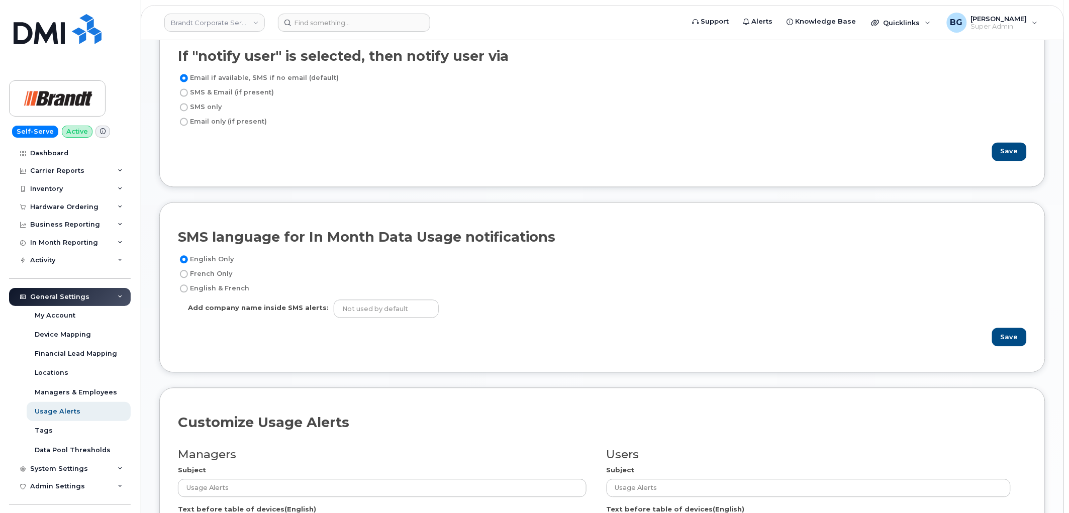
scroll to position [632, 0]
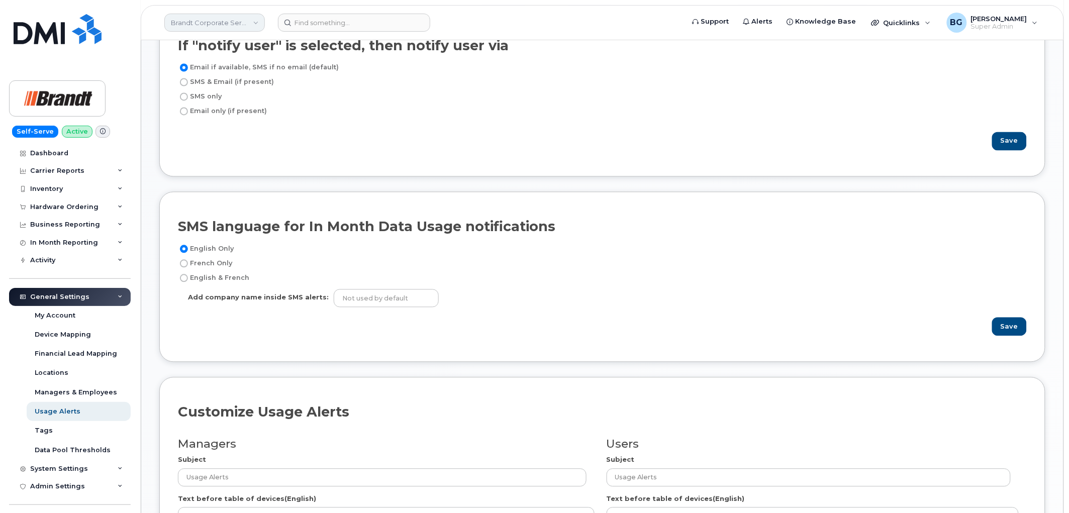
click at [199, 22] on link "Brandt Corporate Services LTD" at bounding box center [214, 23] width 101 height 18
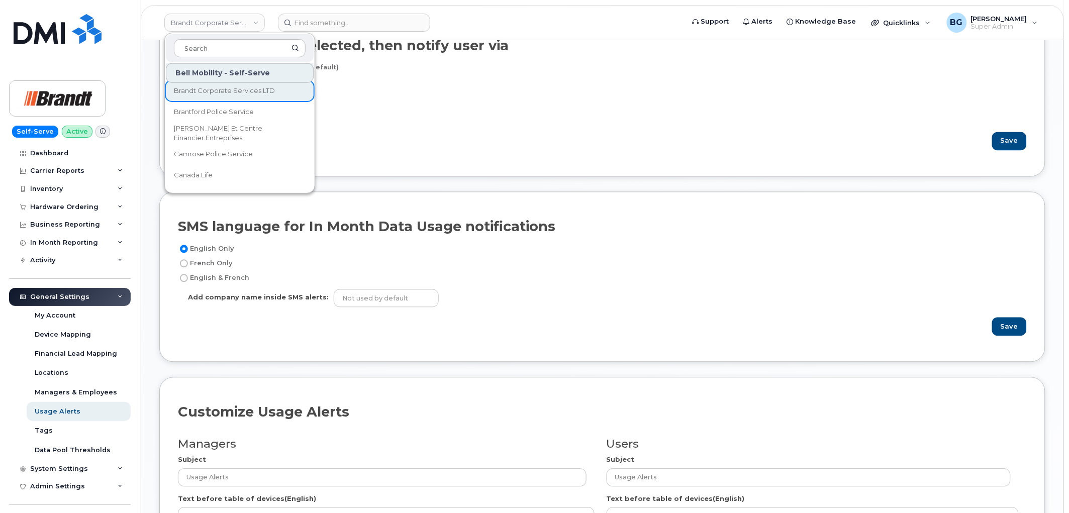
scroll to position [7288, 0]
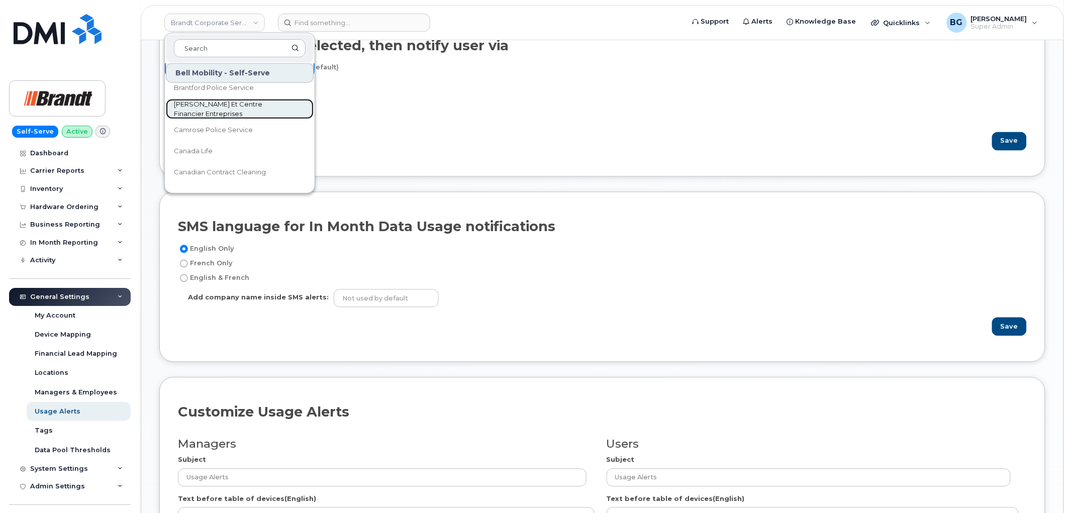
click at [199, 99] on link "[PERSON_NAME] Et Centre Financier Entreprises" at bounding box center [240, 109] width 148 height 20
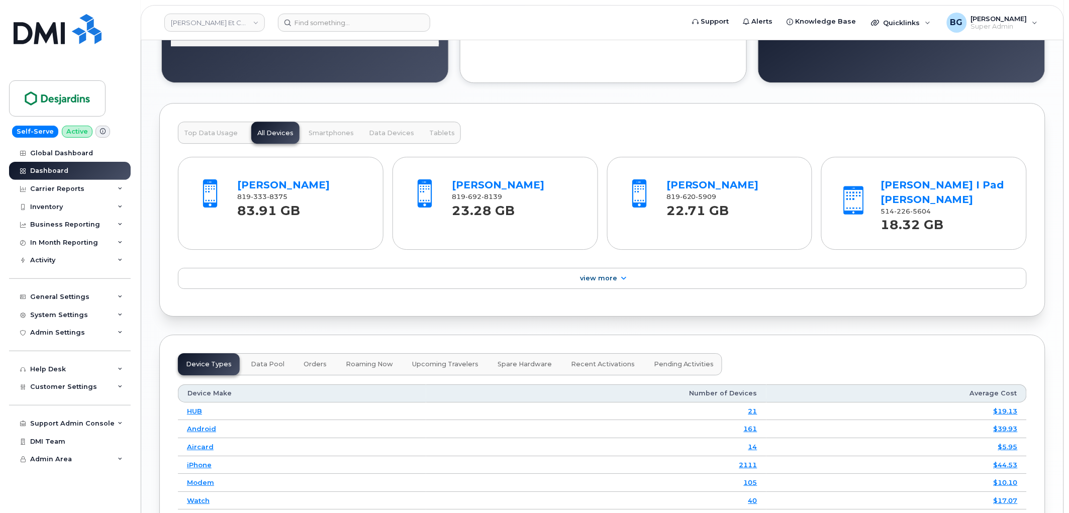
scroll to position [1042, 0]
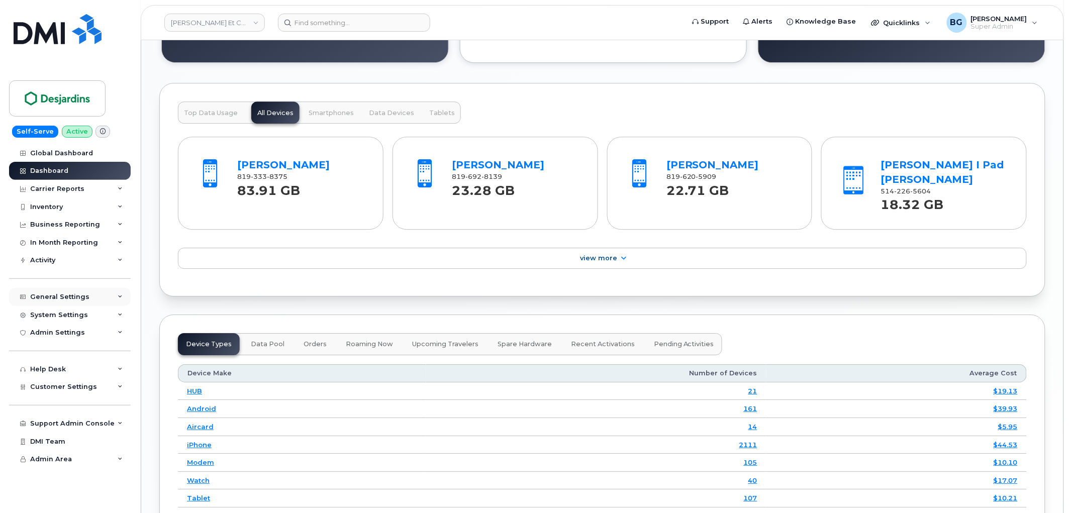
click at [74, 296] on div "General Settings" at bounding box center [59, 297] width 59 height 8
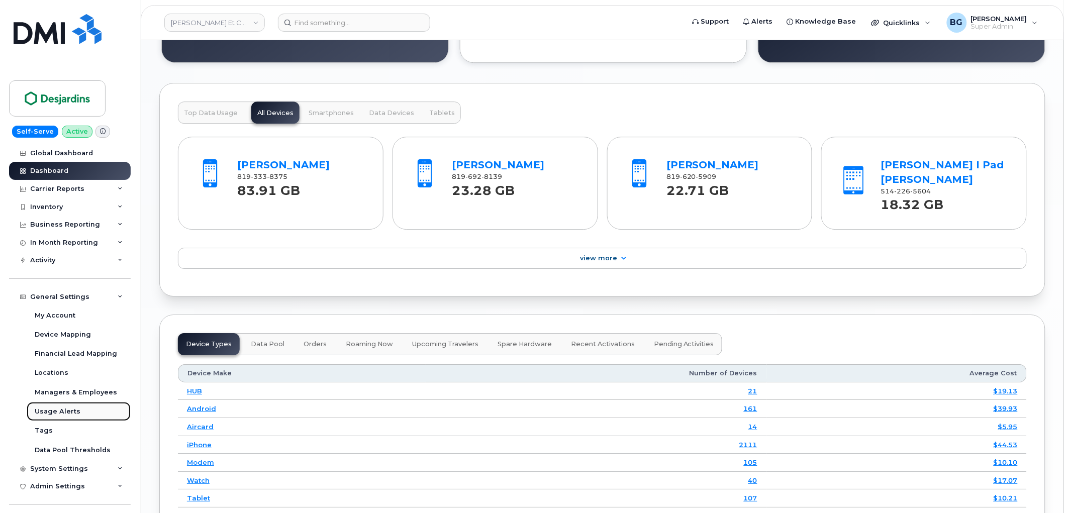
click at [47, 410] on div "Usage Alerts" at bounding box center [58, 411] width 46 height 9
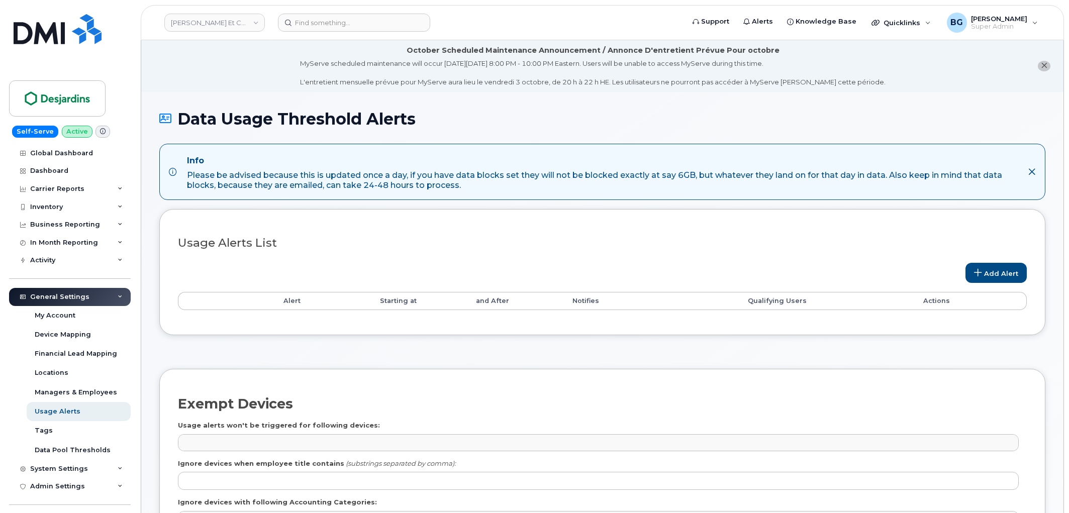
select select
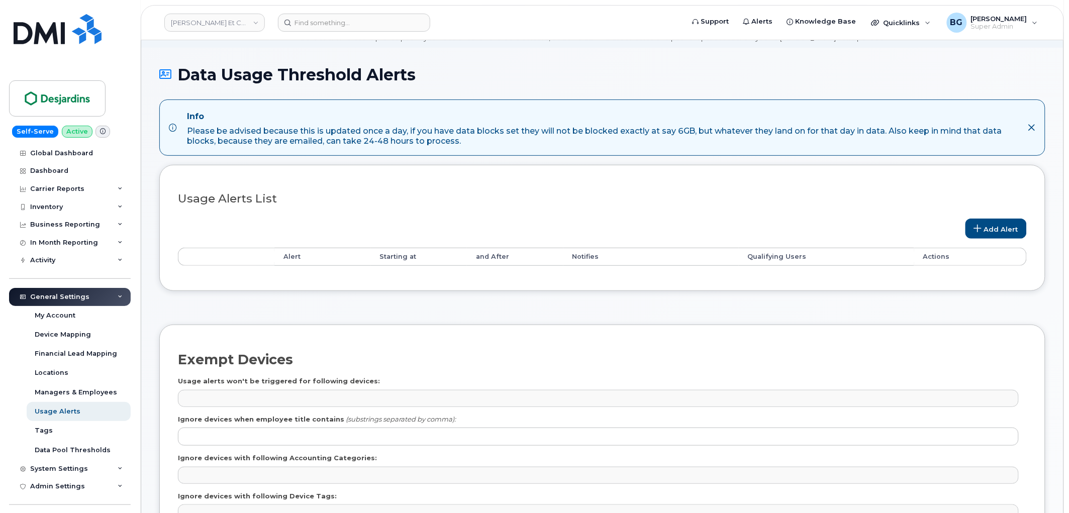
scroll to position [186, 0]
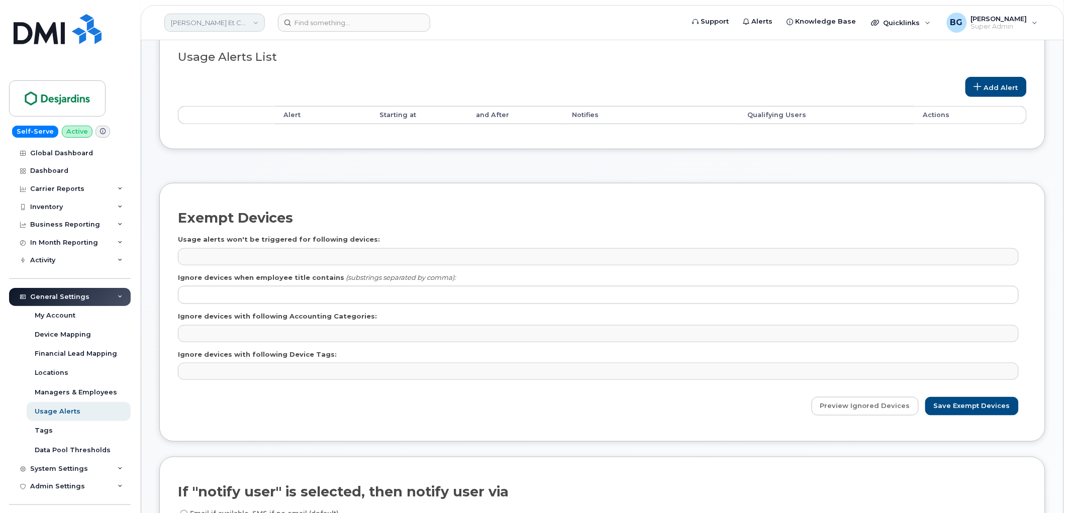
click at [223, 18] on link "[PERSON_NAME] Et Centre Financier Entreprises" at bounding box center [214, 23] width 101 height 18
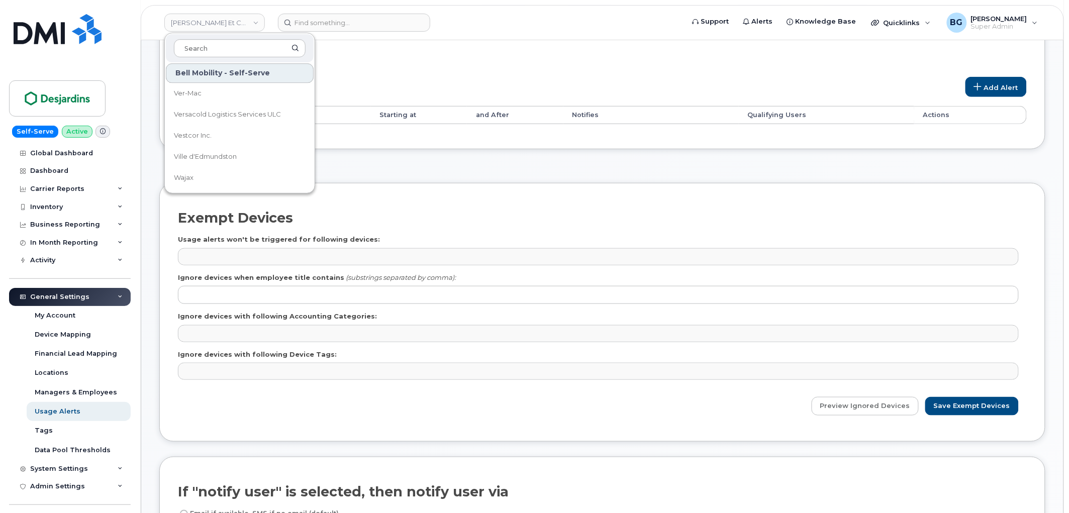
scroll to position [12276, 0]
click at [202, 141] on span "WSP Canada" at bounding box center [218, 145] width 88 height 10
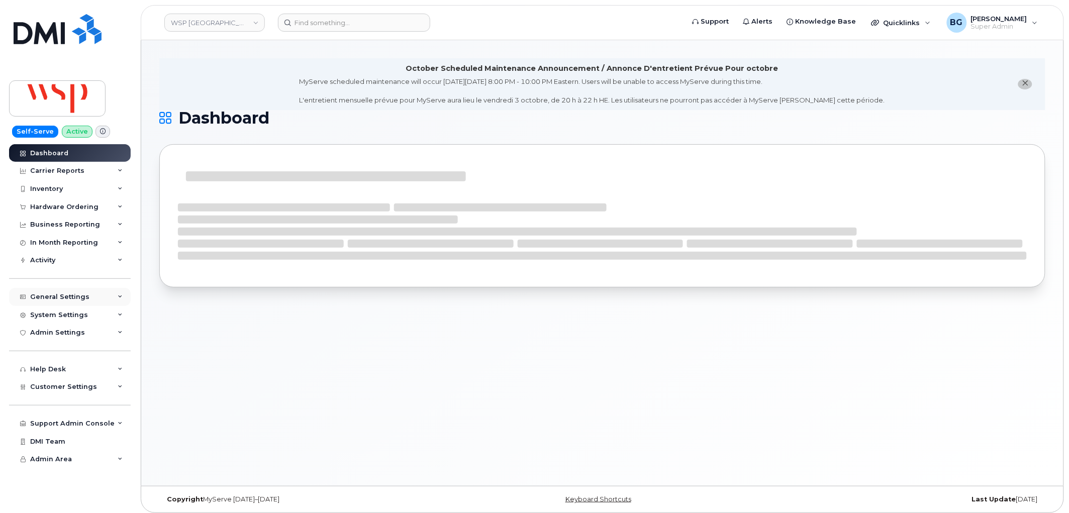
click at [59, 297] on div "General Settings" at bounding box center [59, 297] width 59 height 8
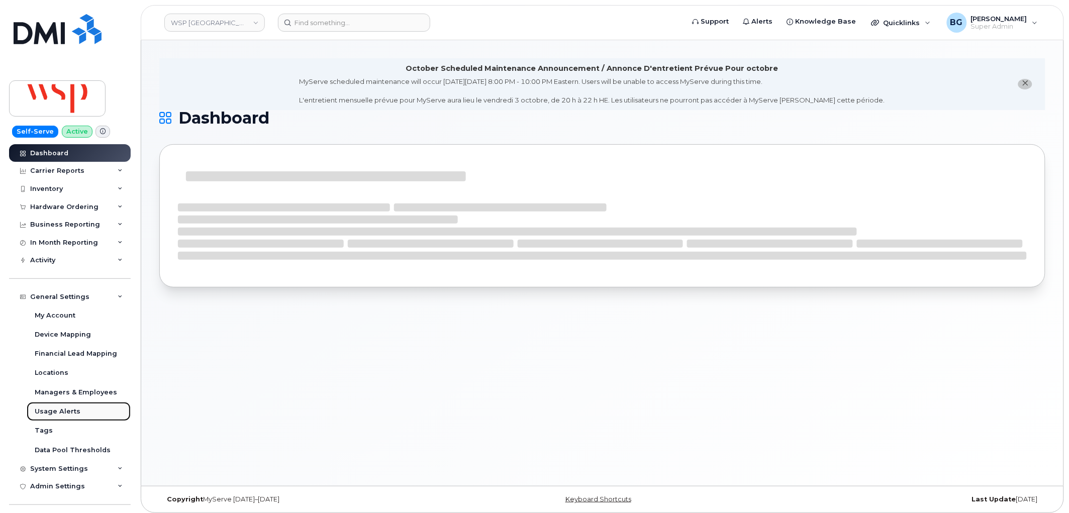
click at [51, 411] on div "Usage Alerts" at bounding box center [58, 411] width 46 height 9
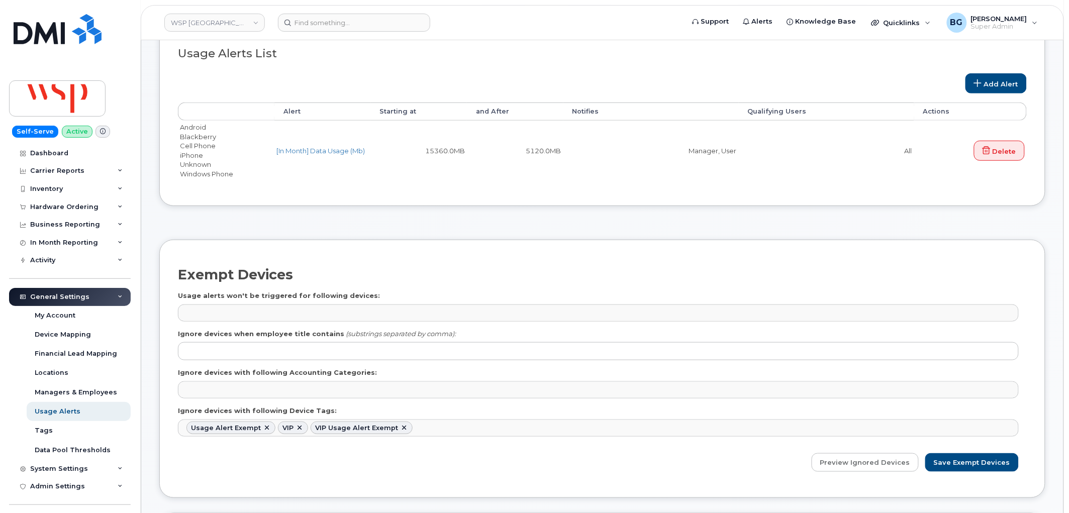
scroll to position [186, 0]
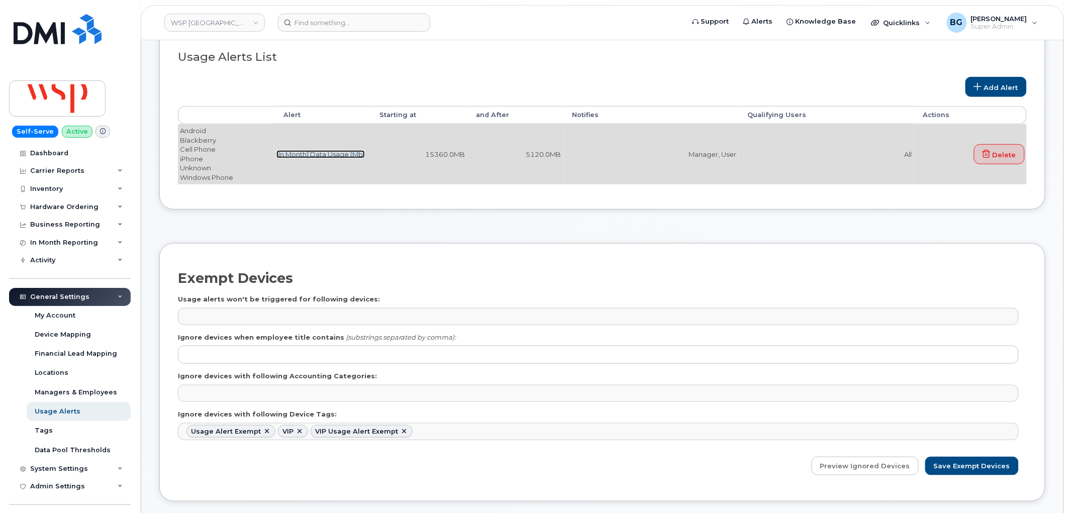
click at [312, 151] on link "[In Month] Data Usage (Mb)" at bounding box center [320, 154] width 88 height 8
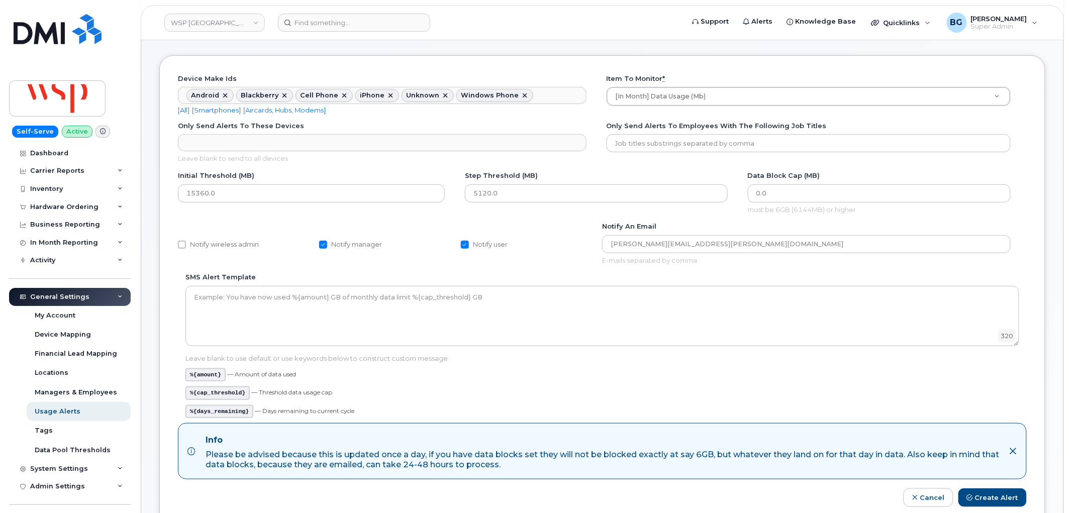
scroll to position [74, 0]
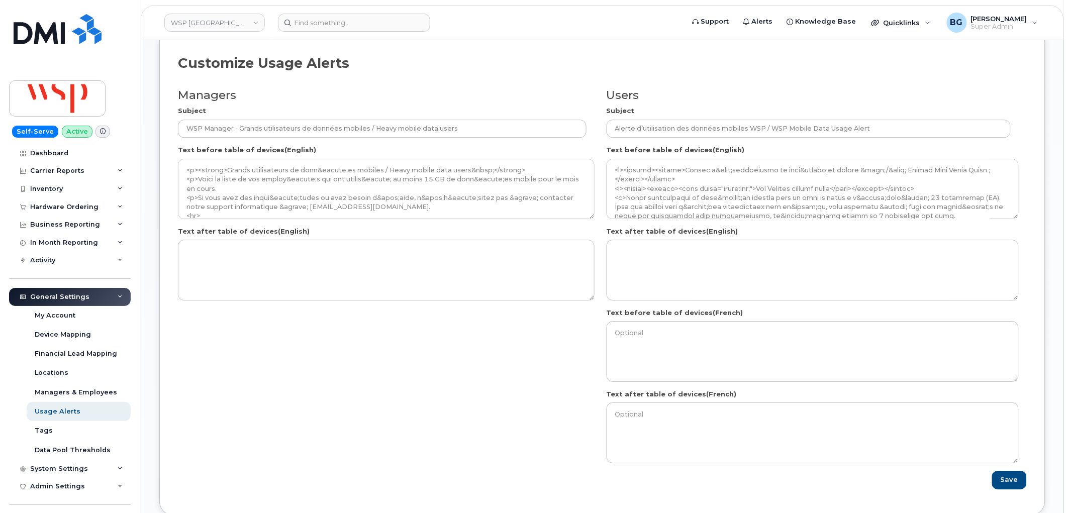
scroll to position [1042, 0]
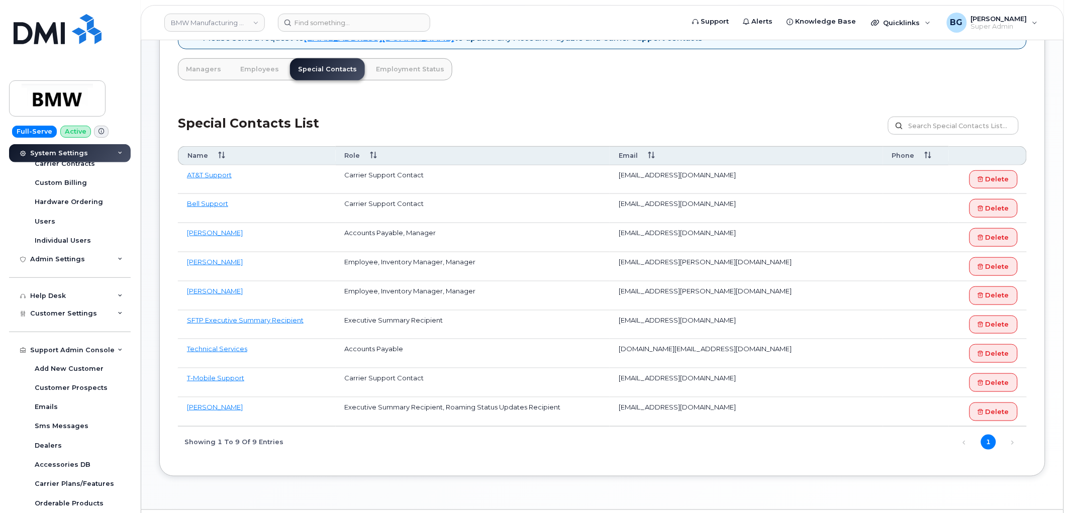
scroll to position [227, 0]
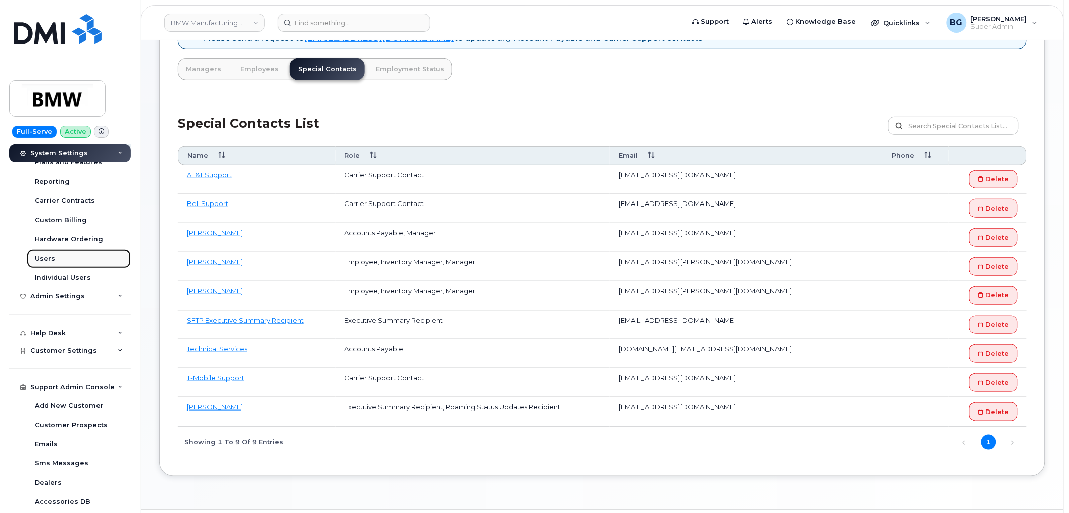
click at [41, 254] on div "Users" at bounding box center [45, 258] width 21 height 9
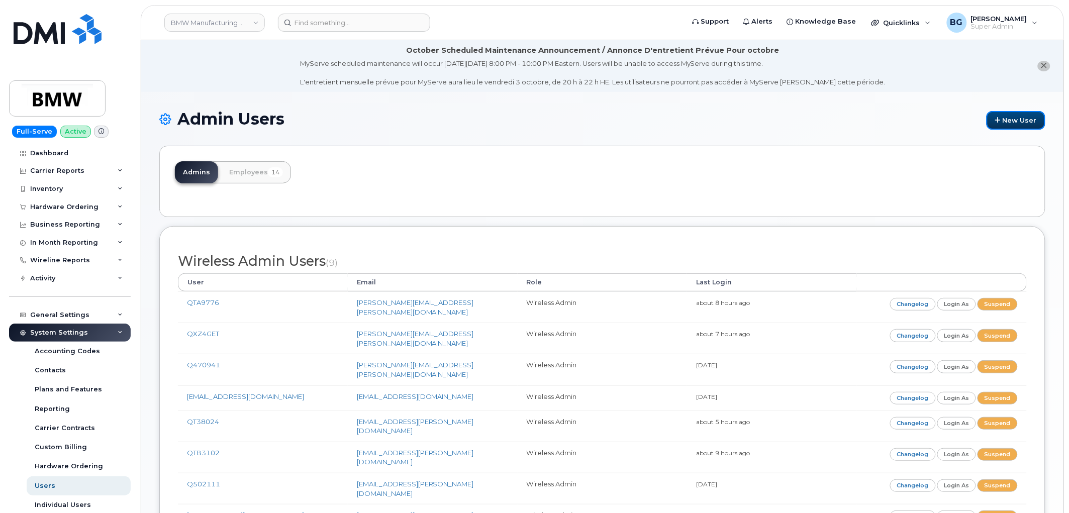
drag, startPoint x: 1012, startPoint y: 119, endPoint x: 772, endPoint y: 254, distance: 274.8
click at [1012, 119] on link "New User" at bounding box center [1016, 120] width 59 height 19
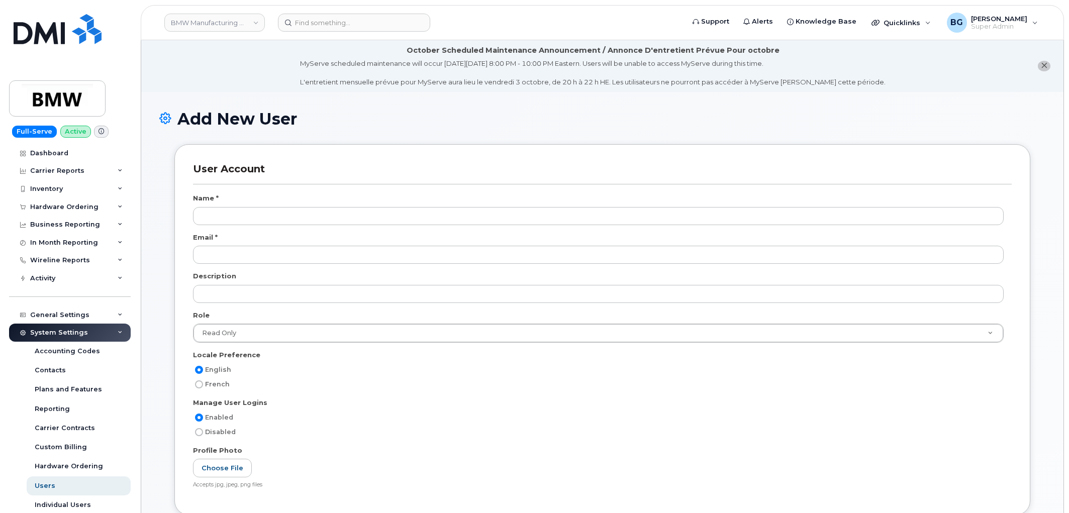
select select
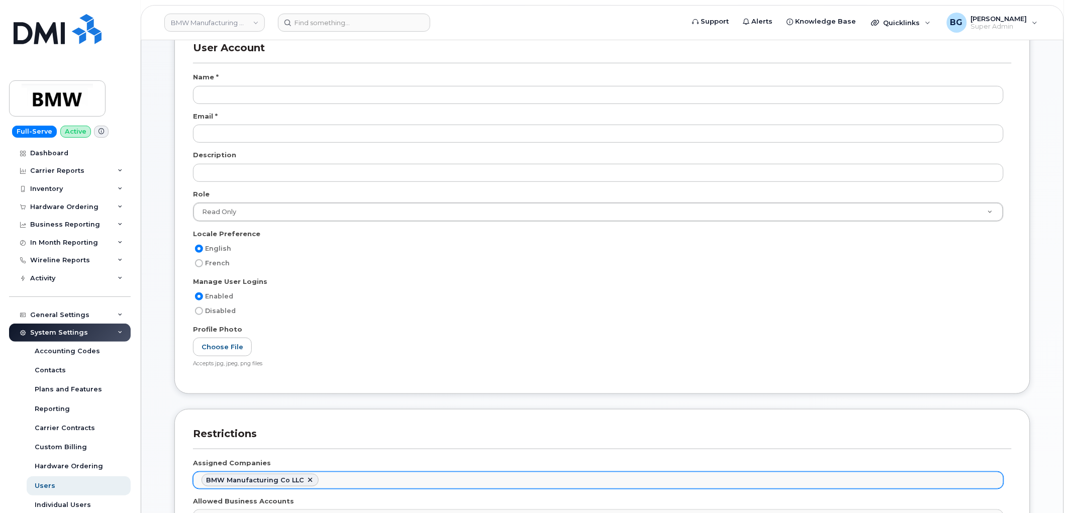
scroll to position [74, 0]
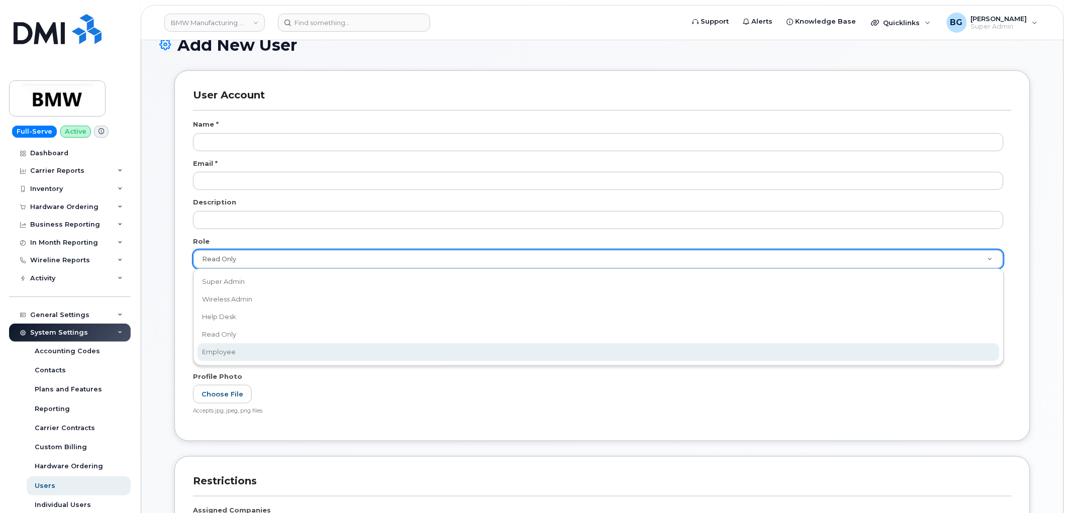
drag, startPoint x: 219, startPoint y: 348, endPoint x: 229, endPoint y: 344, distance: 11.1
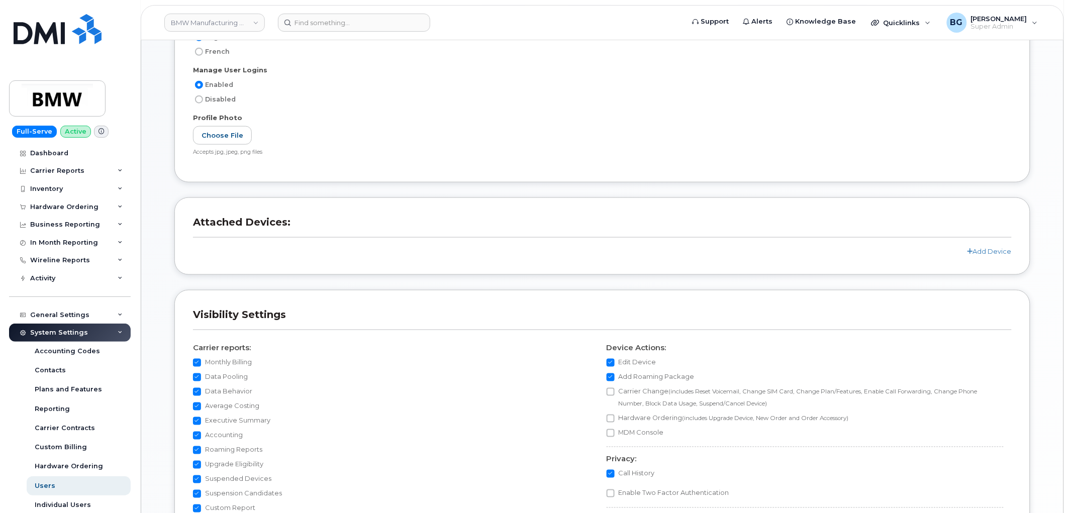
scroll to position [186, 0]
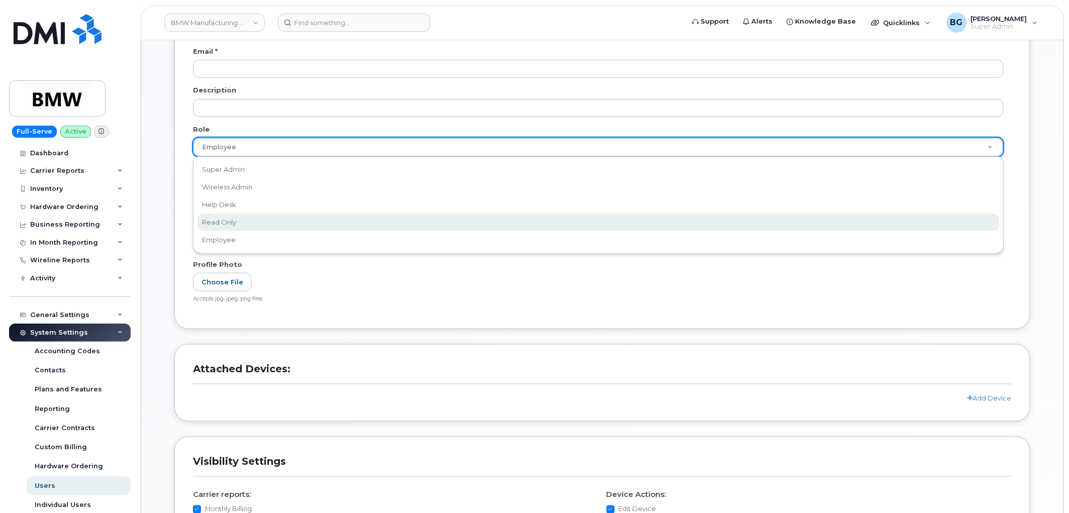
select select "read_only"
